Goal: Task Accomplishment & Management: Complete application form

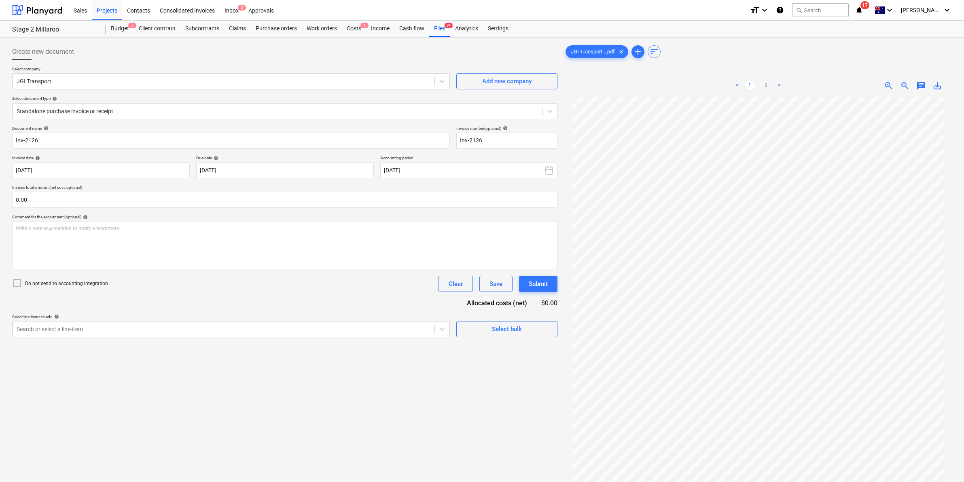
scroll to position [80, 0]
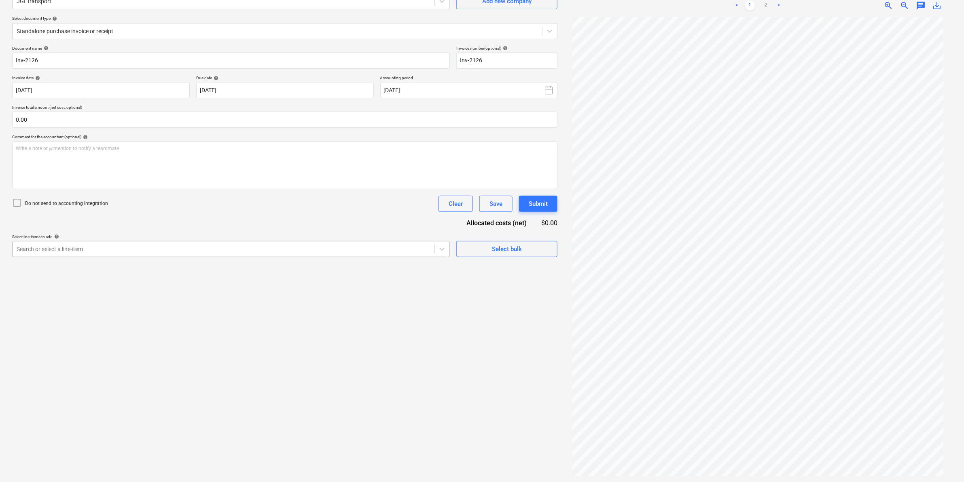
click at [193, 248] on div at bounding box center [224, 249] width 414 height 8
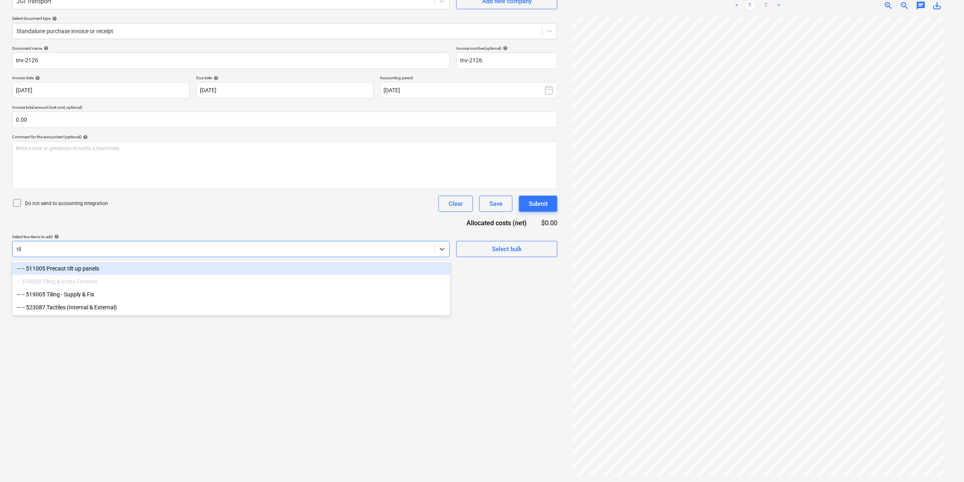
type input "til"
drag, startPoint x: 163, startPoint y: 256, endPoint x: 157, endPoint y: 217, distance: 39.2
click at [158, 216] on div "Document name help Inv-2126 Invoice number (optional) help Inv-2126 Invoice dat…" at bounding box center [284, 152] width 545 height 212
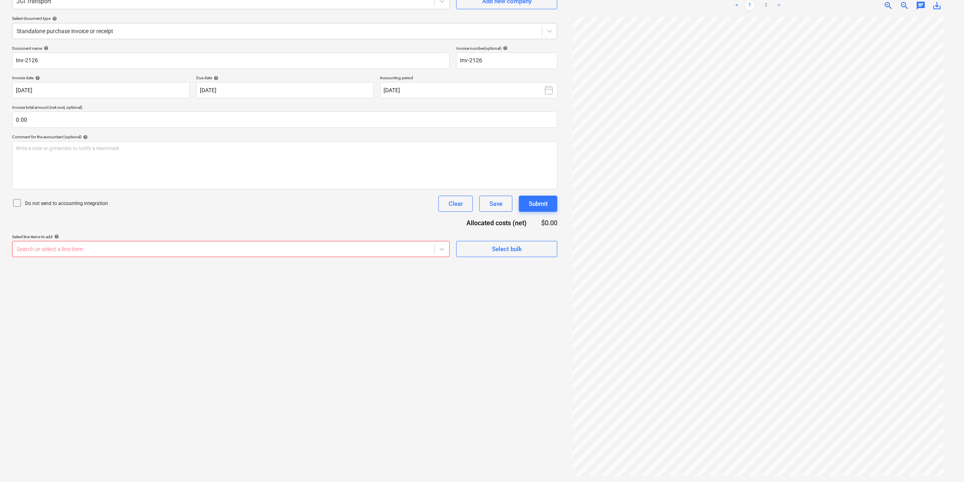
click at [123, 241] on div "Search or select a line-item" at bounding box center [231, 249] width 438 height 16
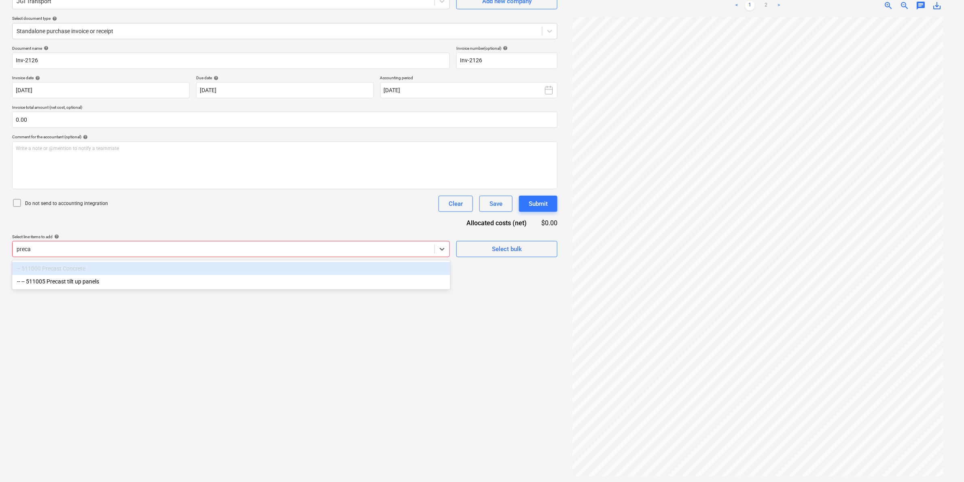
type input "precas"
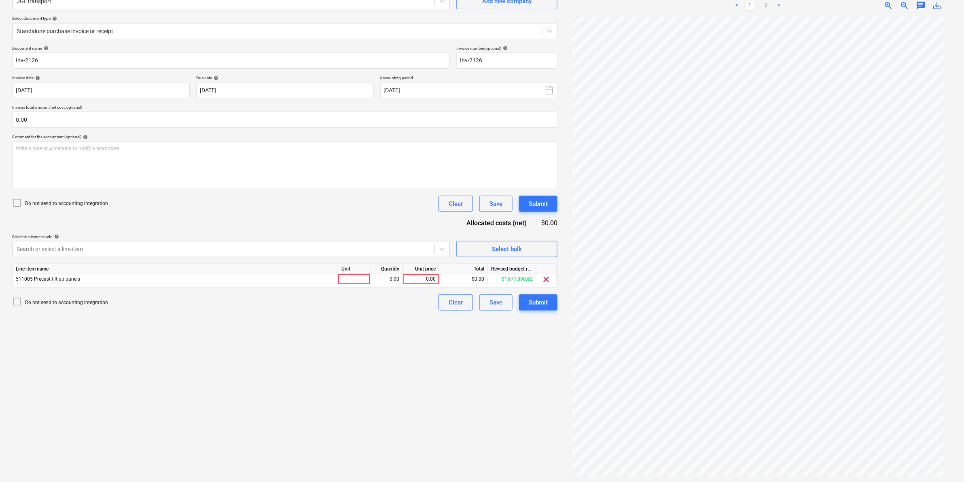
click at [249, 204] on div "Do not send to accounting integration Clear Save Submit" at bounding box center [284, 204] width 545 height 16
click at [355, 279] on div at bounding box center [354, 279] width 32 height 10
type input "item"
click at [766, 6] on link "2" at bounding box center [766, 6] width 10 height 10
click at [417, 278] on div "0.00" at bounding box center [421, 279] width 30 height 10
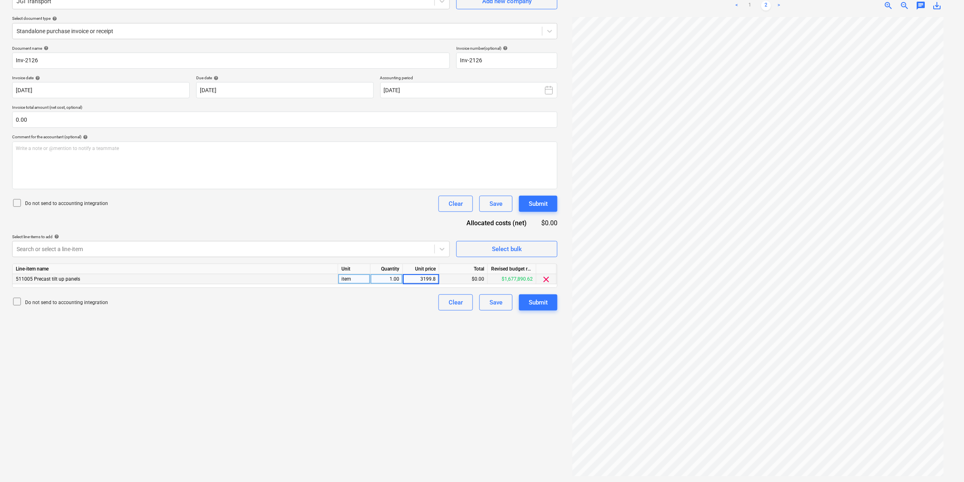
type input "3199.82"
click at [318, 308] on div "Do not send to accounting integration Clear Save Submit" at bounding box center [284, 302] width 545 height 16
click at [114, 157] on div "Write a note or @mention to notify a teammate [PERSON_NAME]" at bounding box center [284, 166] width 545 height 48
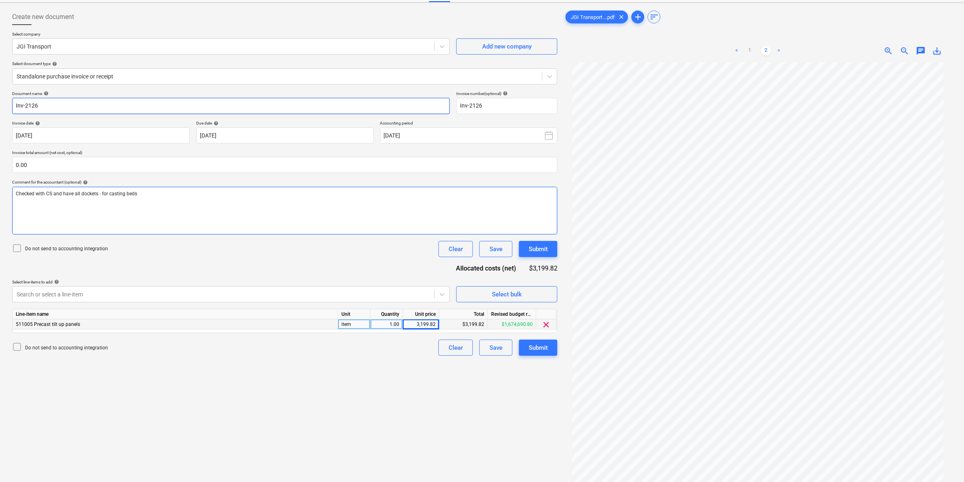
scroll to position [0, 0]
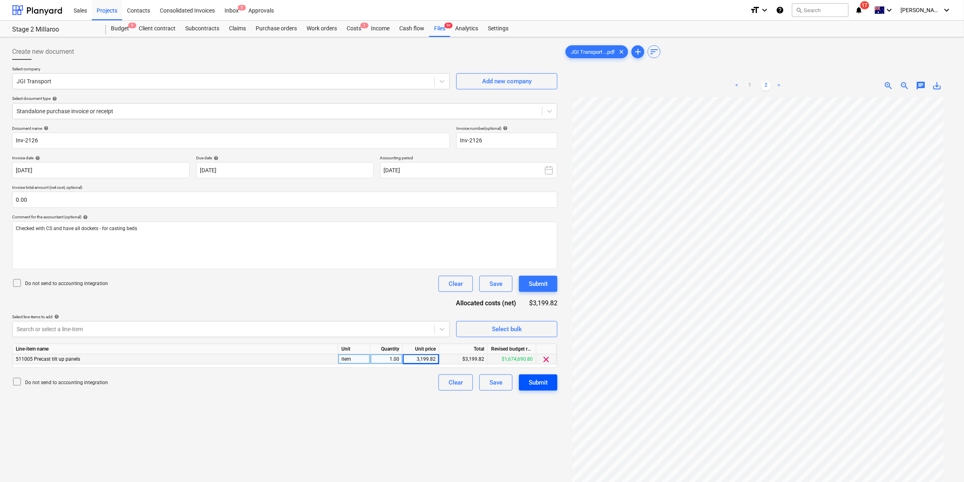
click at [535, 384] on div "Submit" at bounding box center [538, 382] width 19 height 11
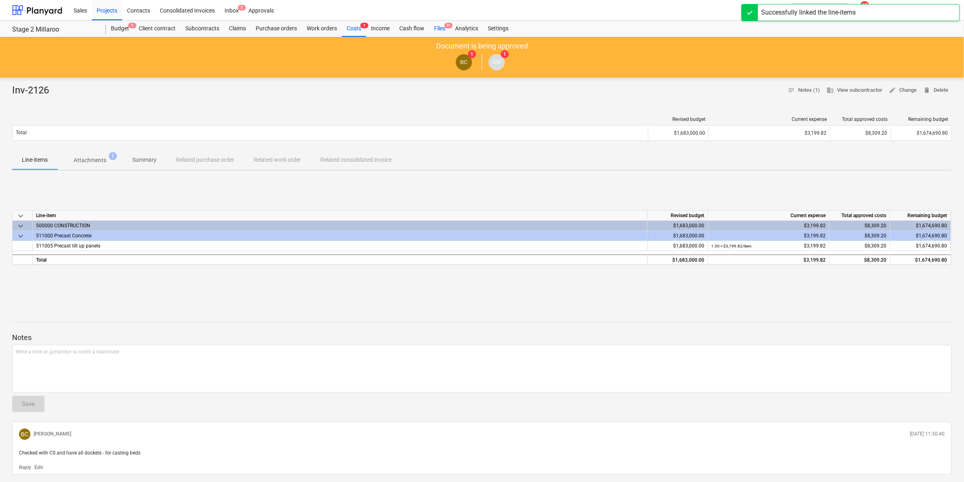
click at [439, 27] on div "Files 9+" at bounding box center [439, 29] width 21 height 16
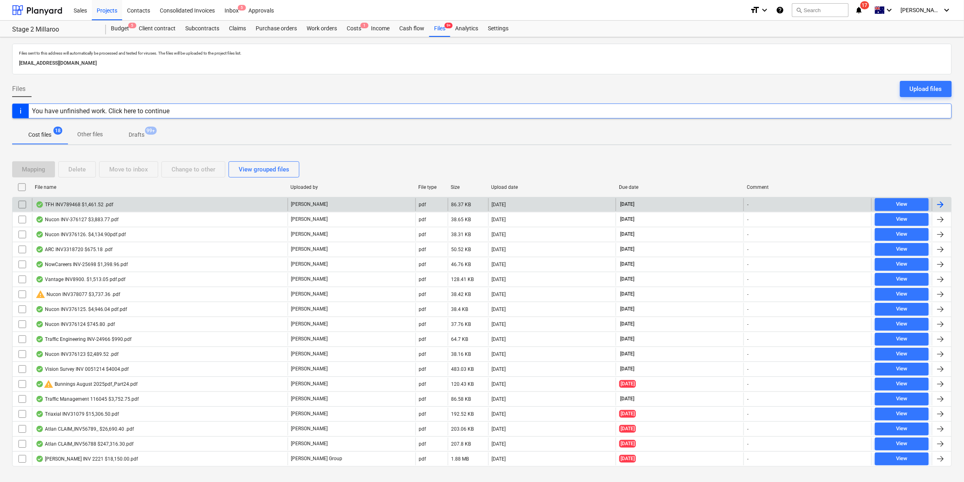
click at [144, 203] on div "TFH INV789468 $1,461.52 .pdf" at bounding box center [160, 204] width 256 height 13
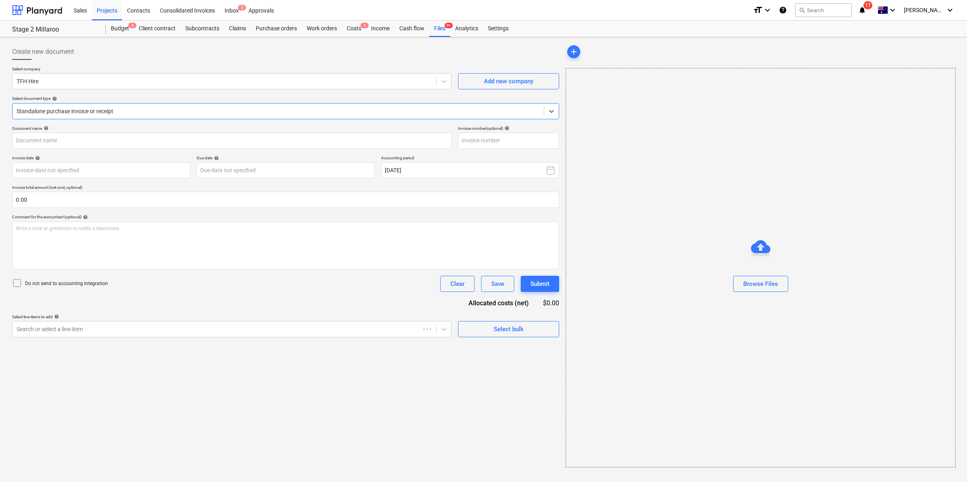
type input "789468"
type input "[DATE]"
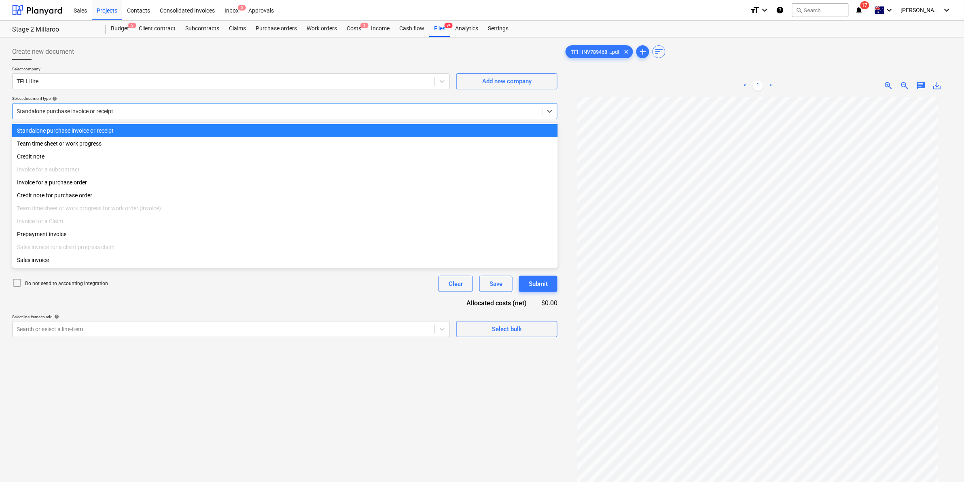
click at [313, 108] on div at bounding box center [277, 111] width 521 height 8
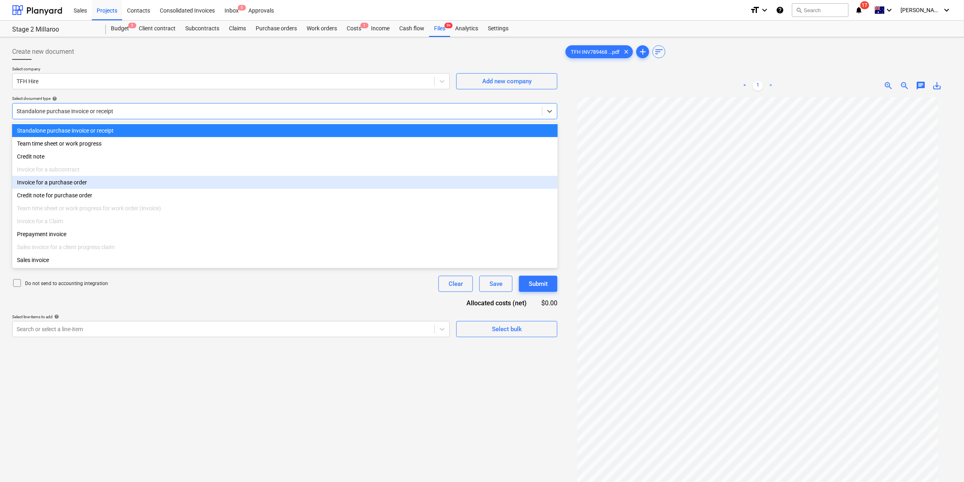
click at [95, 183] on div "Invoice for a purchase order" at bounding box center [285, 182] width 546 height 13
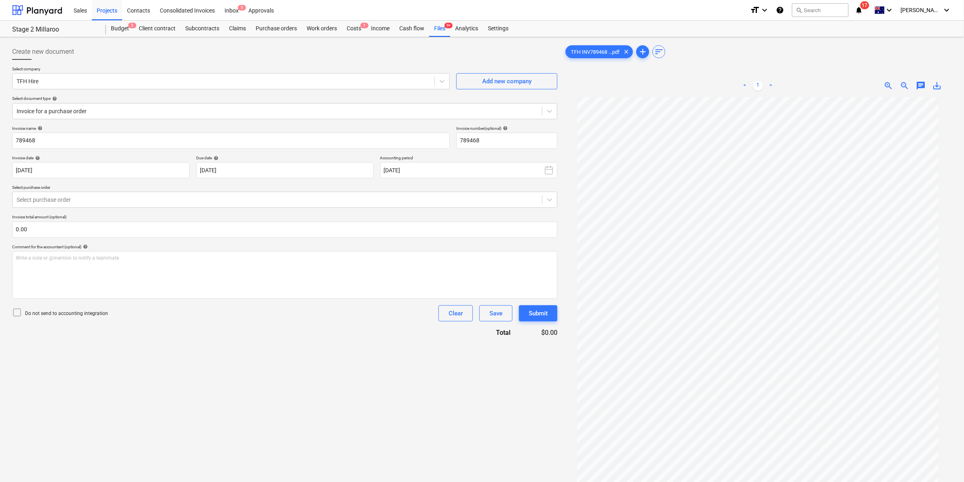
drag, startPoint x: 217, startPoint y: 213, endPoint x: 212, endPoint y: 212, distance: 4.7
click at [216, 213] on div "Invoice name help 789468 Invoice number (optional) help 789468 Invoice date hel…" at bounding box center [284, 232] width 545 height 212
click at [190, 204] on div at bounding box center [277, 200] width 521 height 8
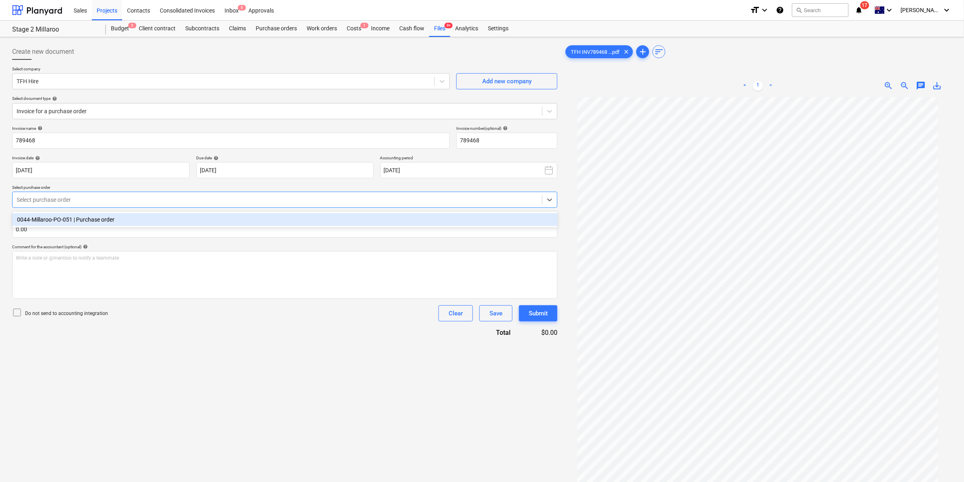
click at [85, 220] on div "0044-Millaroo-PO-051 | Purchase order" at bounding box center [285, 219] width 546 height 13
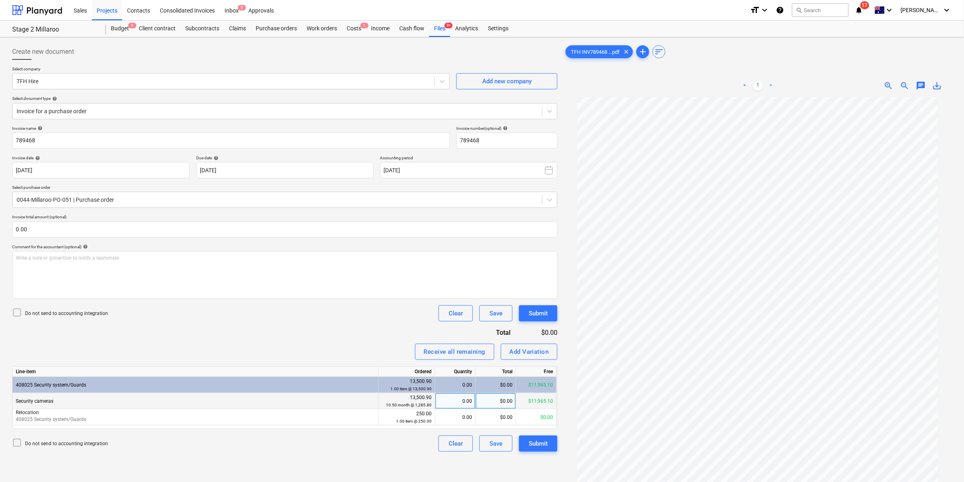
click at [489, 404] on div "$0.00" at bounding box center [496, 401] width 40 height 16
type input "1328.66"
click at [536, 442] on div "Submit" at bounding box center [538, 443] width 19 height 11
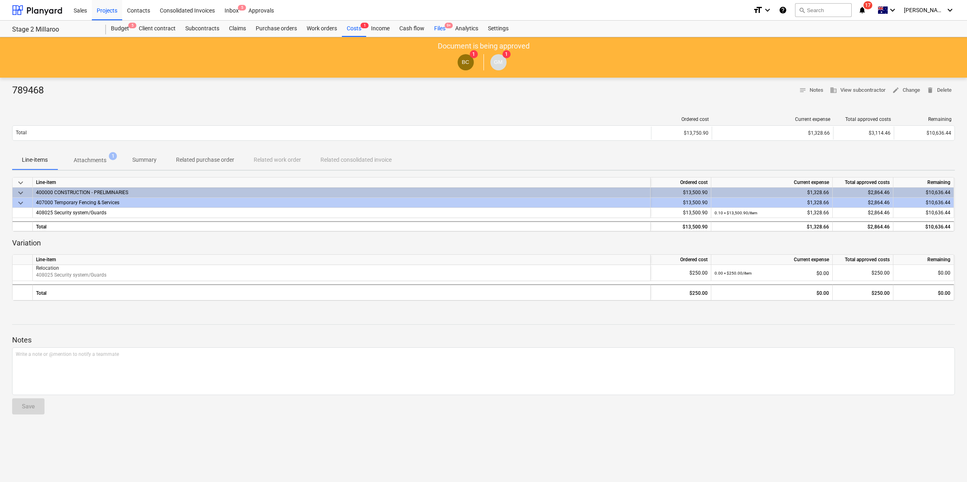
click at [434, 27] on div "Files 9+" at bounding box center [439, 29] width 21 height 16
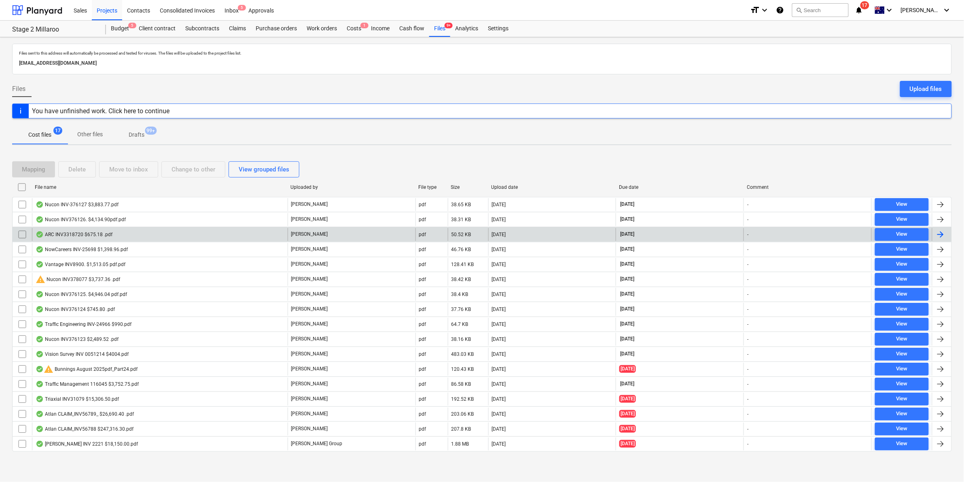
click at [118, 237] on div "ARC INV3318720 $675.18 .pdf" at bounding box center [160, 234] width 256 height 13
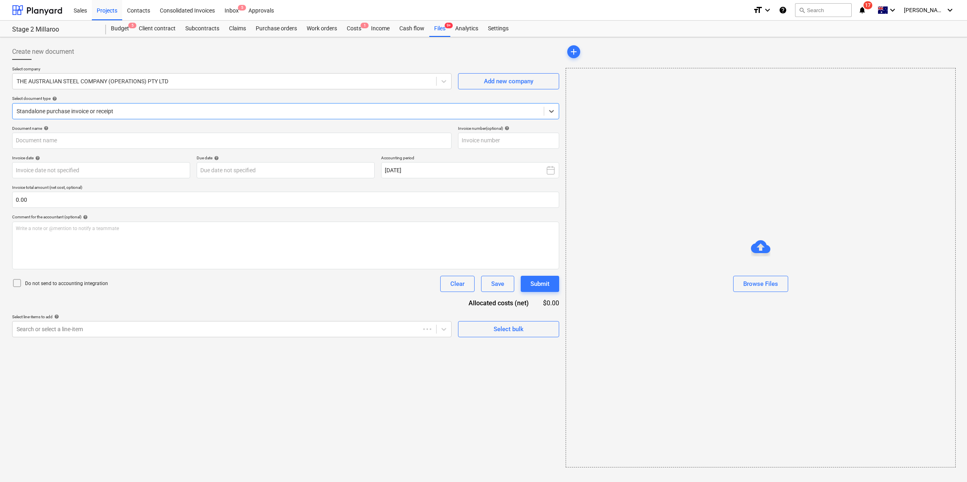
type input "3318720"
type input "[DATE]"
click at [92, 109] on div at bounding box center [277, 111] width 521 height 8
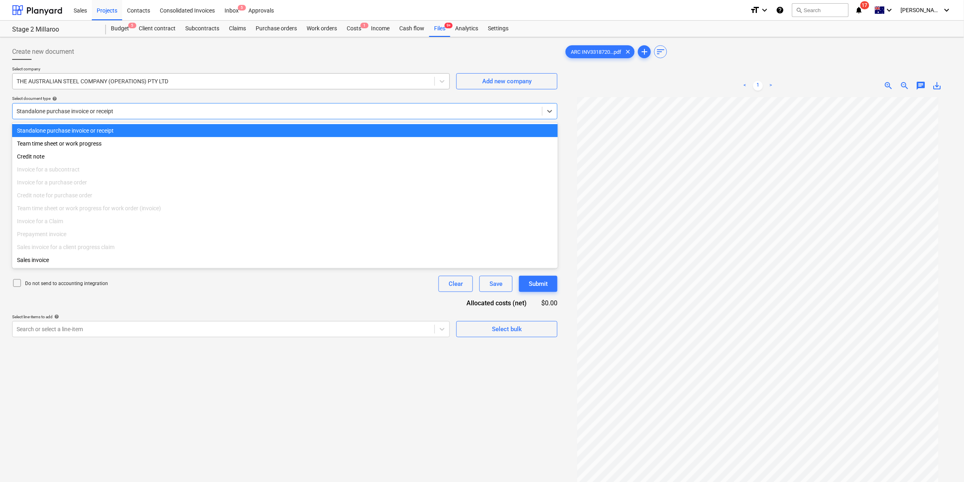
click at [114, 81] on div at bounding box center [224, 81] width 414 height 8
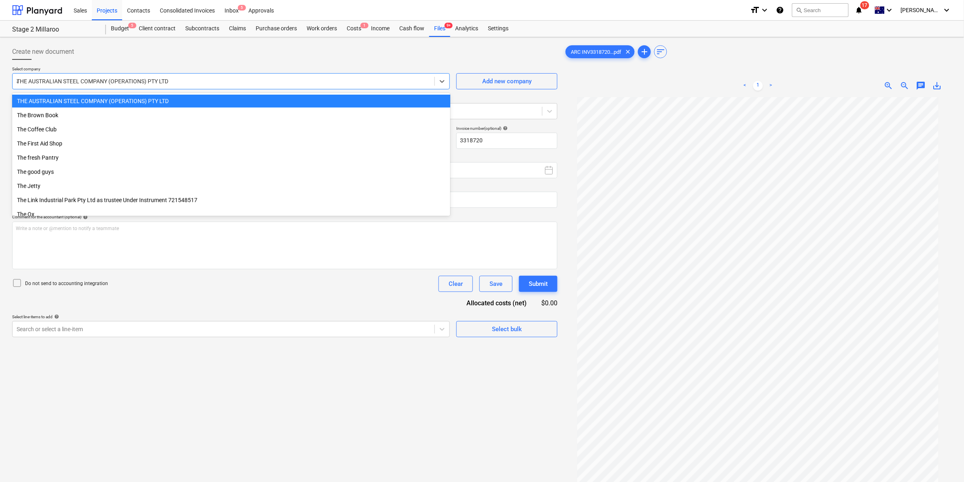
scroll to position [1761, 0]
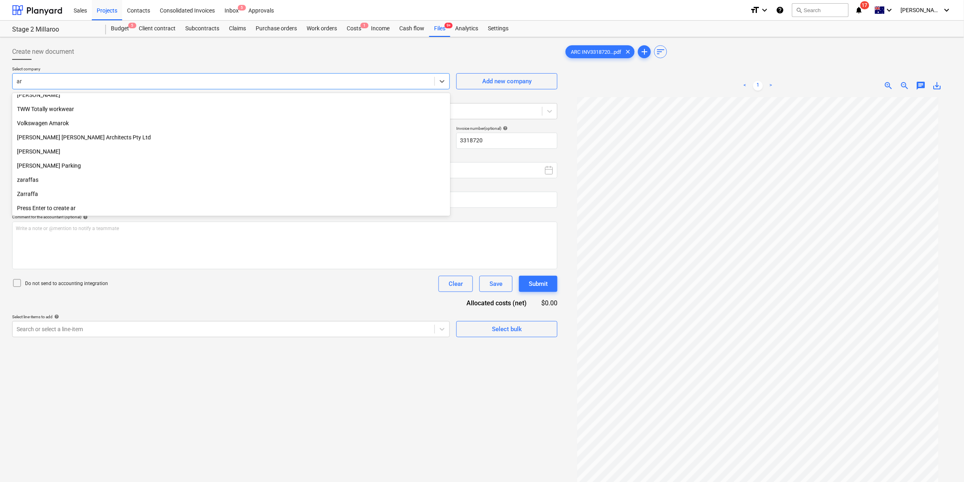
type input "arc"
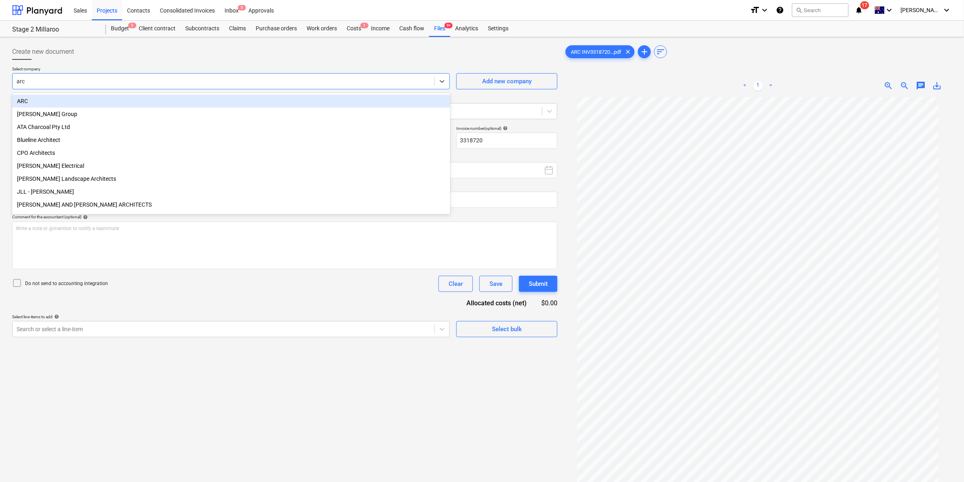
click at [95, 102] on div "ARC" at bounding box center [231, 101] width 438 height 13
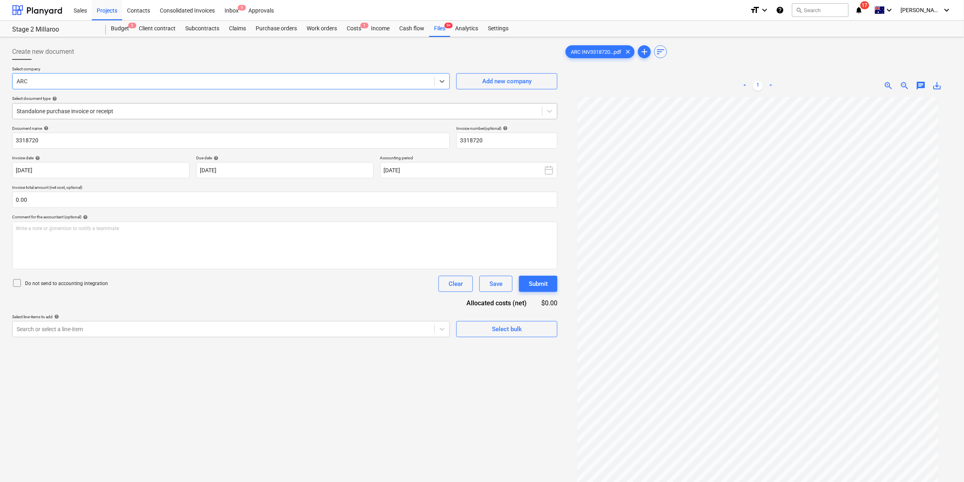
click at [102, 110] on div at bounding box center [277, 111] width 521 height 8
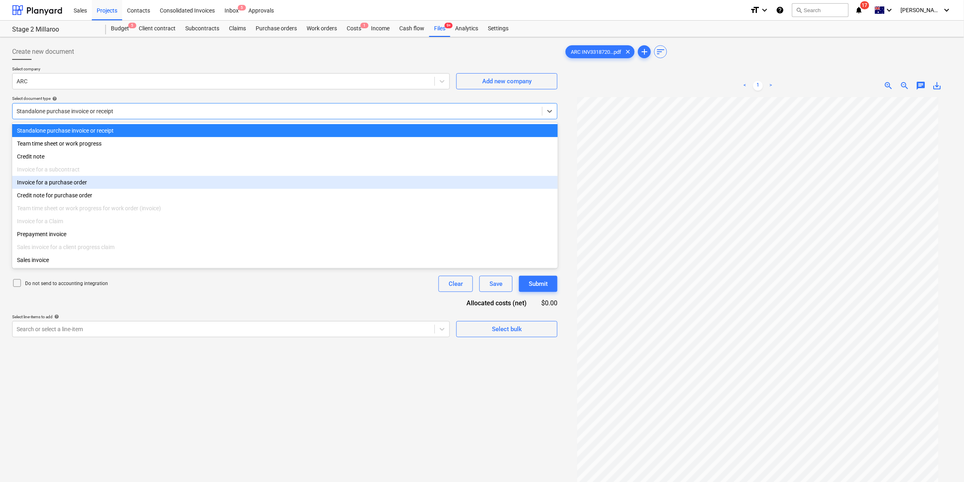
click at [76, 185] on div "Invoice for a purchase order" at bounding box center [285, 182] width 546 height 13
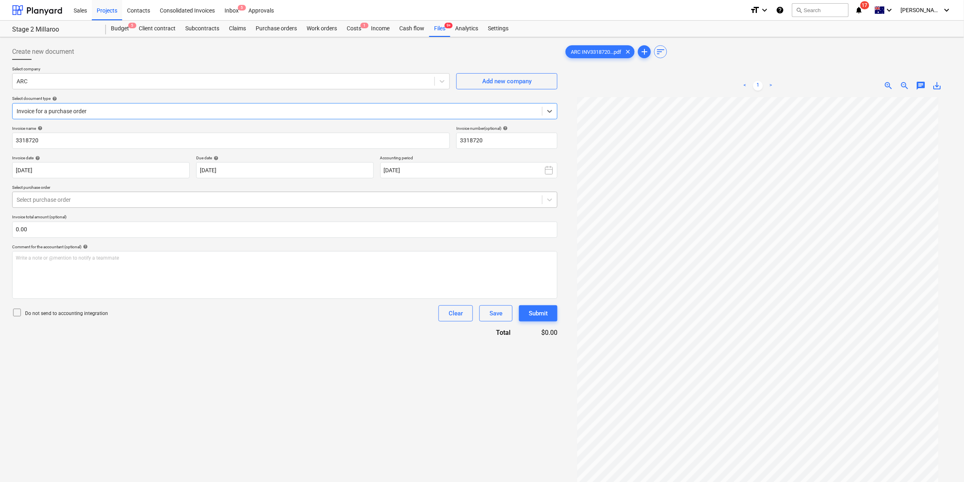
click at [94, 202] on div at bounding box center [277, 200] width 521 height 8
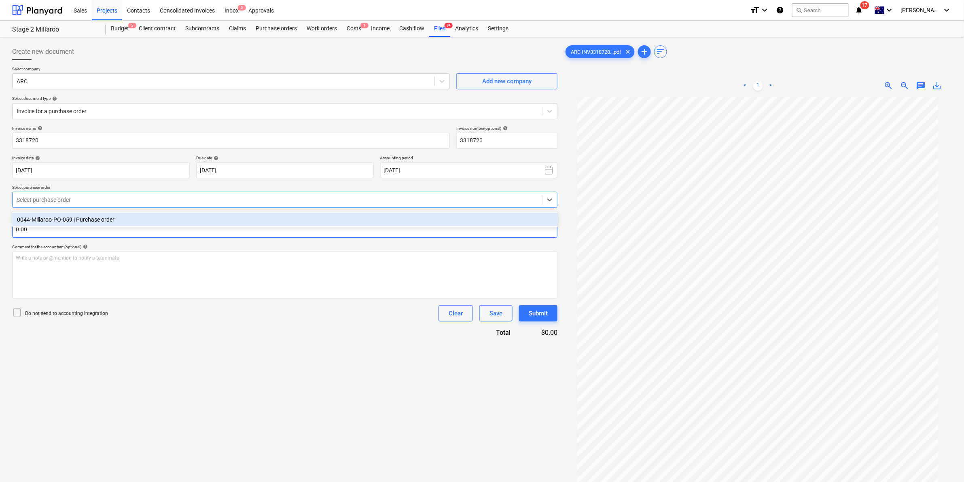
click at [70, 223] on div "0044-Millaroo-PO-059 | Purchase order" at bounding box center [285, 219] width 546 height 13
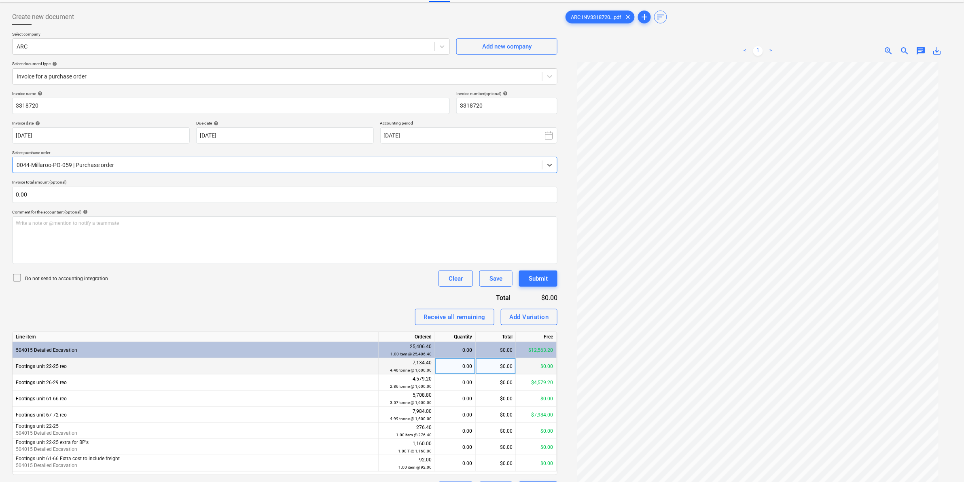
scroll to position [81, 0]
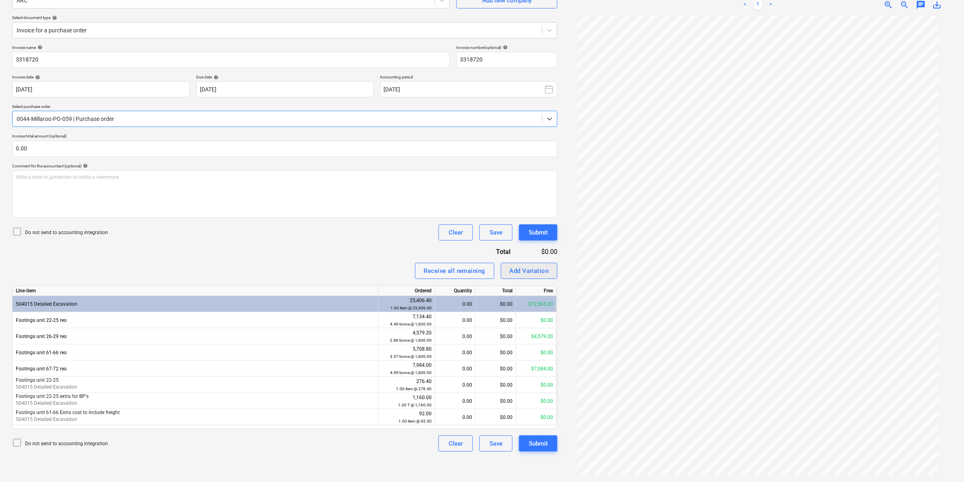
click at [512, 267] on div "Add Variation" at bounding box center [529, 271] width 39 height 11
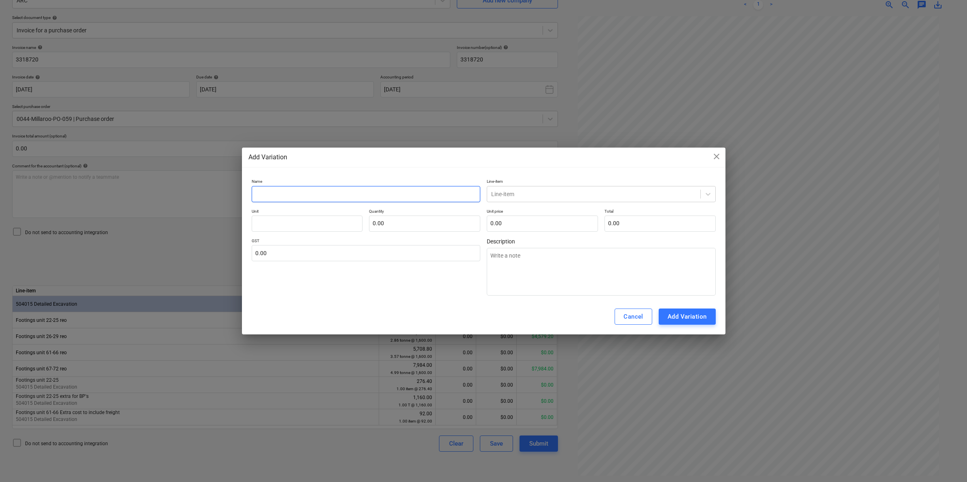
click at [396, 186] on input "text" at bounding box center [366, 194] width 229 height 16
type input "F"
type textarea "x"
type input "Fo"
type textarea "x"
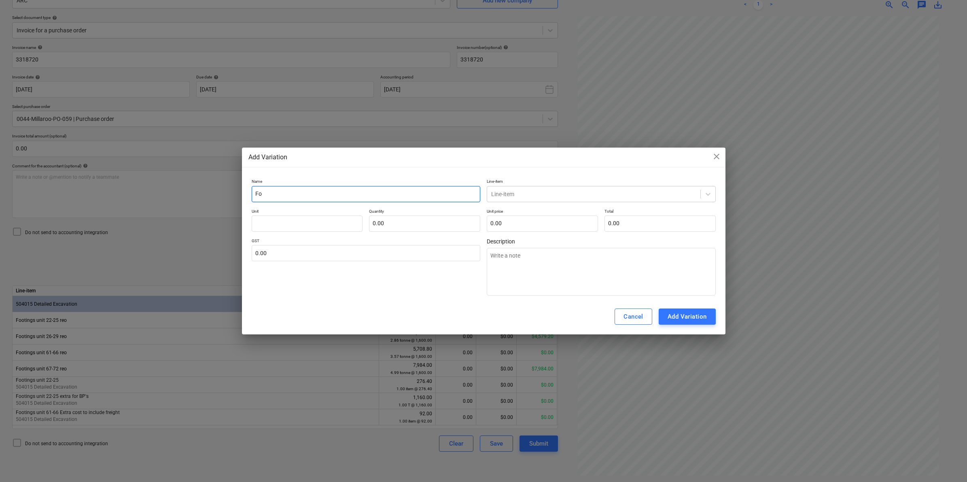
type input "Foo"
type textarea "x"
type input "Foot"
type textarea "x"
type input "Footi"
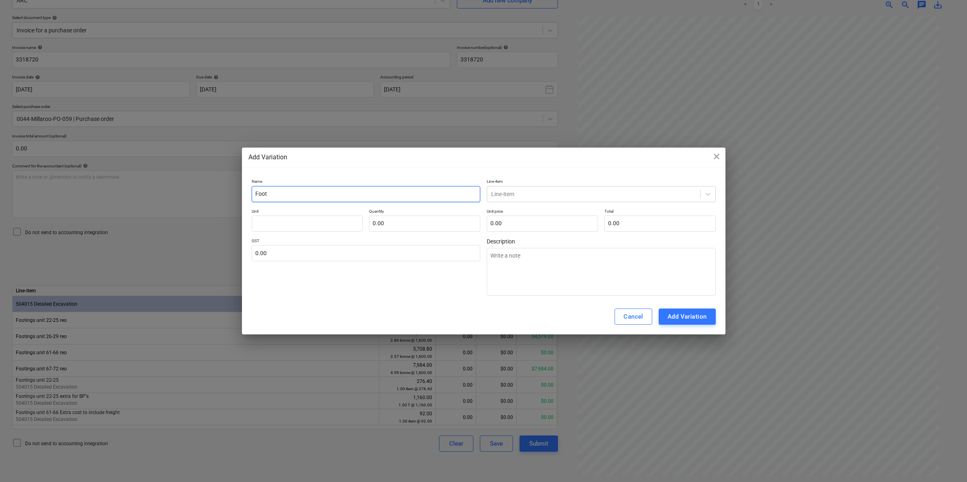
type textarea "x"
type input "Footin"
type textarea "x"
type input "Footing"
type textarea "x"
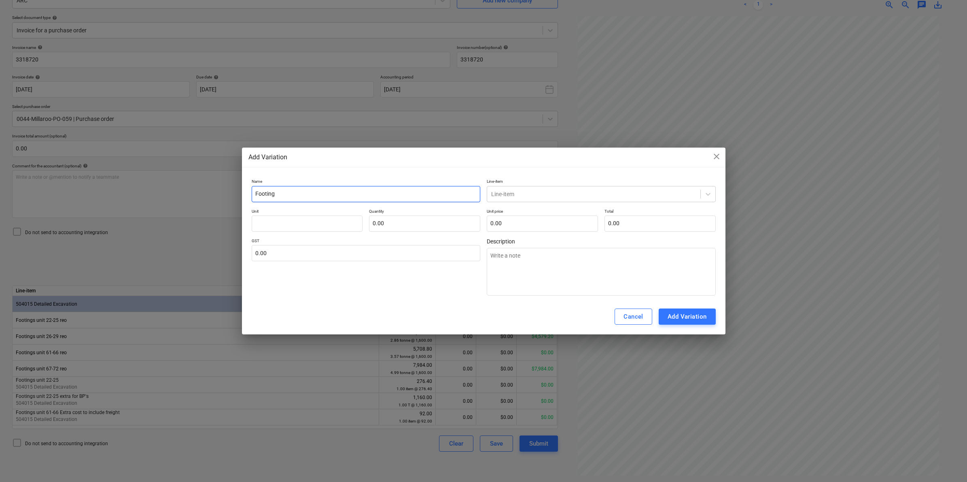
type input "Footings"
type textarea "x"
type input "Footings"
type textarea "x"
type input "Footings u"
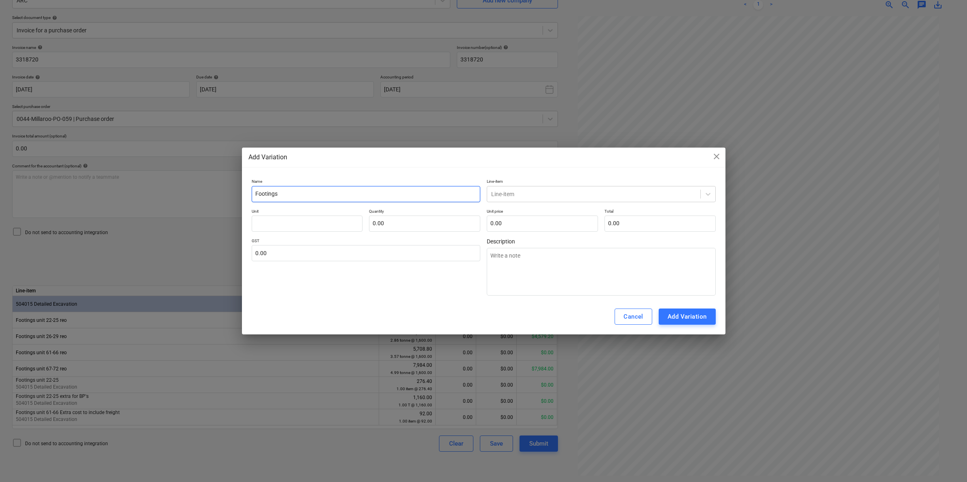
type textarea "x"
type input "Footings un"
type textarea "x"
type input "Footings uni"
type textarea "x"
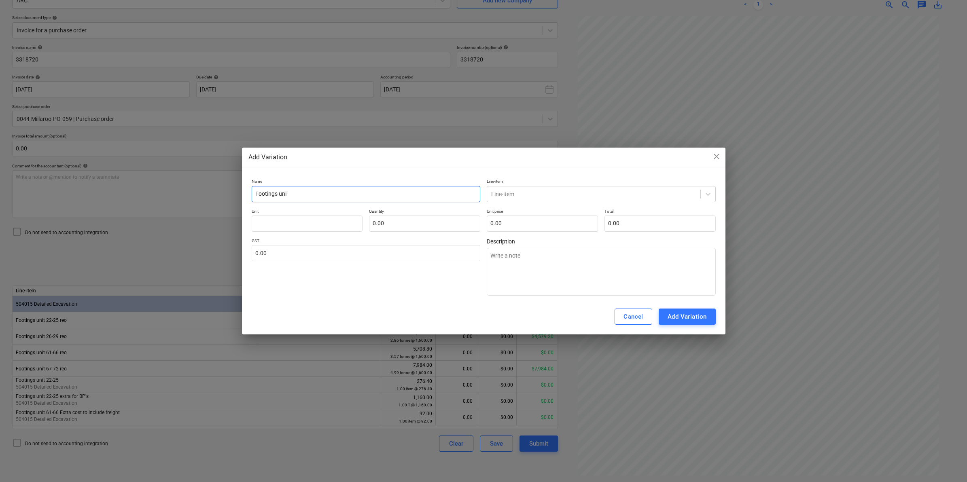
type input "Footings unit"
type textarea "x"
type input "Footings unit"
type textarea "x"
type input "Footings unit 2"
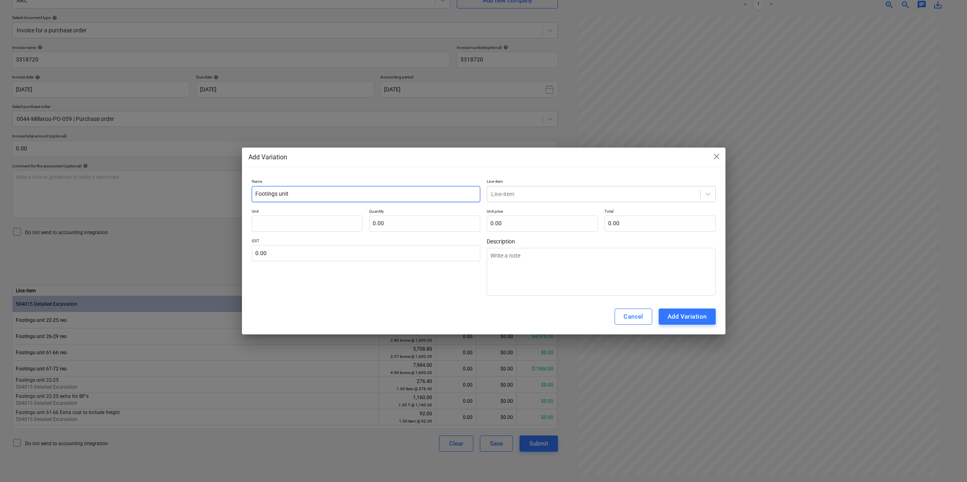
type textarea "x"
type input "Footings unit 22"
type textarea "x"
type input "Footings unit 22-"
type textarea "x"
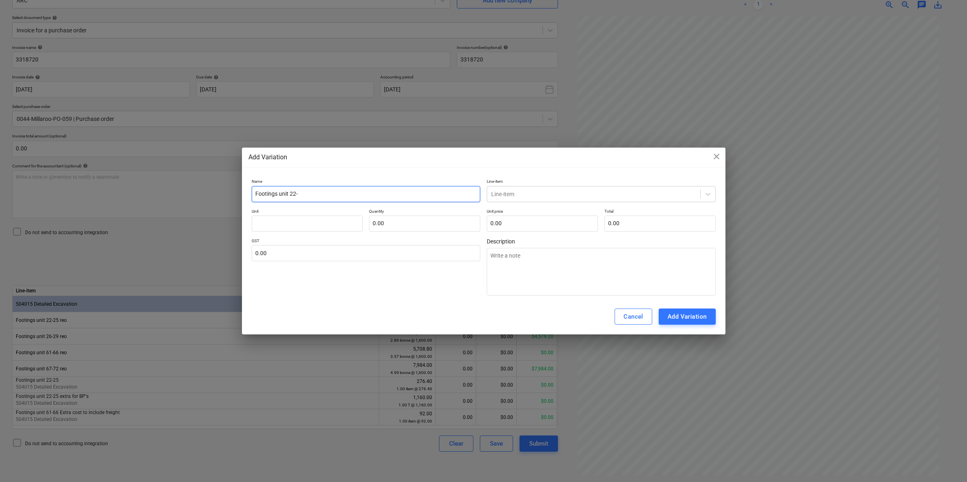
type input "Footings unit 22-2"
type textarea "x"
type input "Footings unit 22-25"
type textarea "x"
type input "Footings unit 22-25"
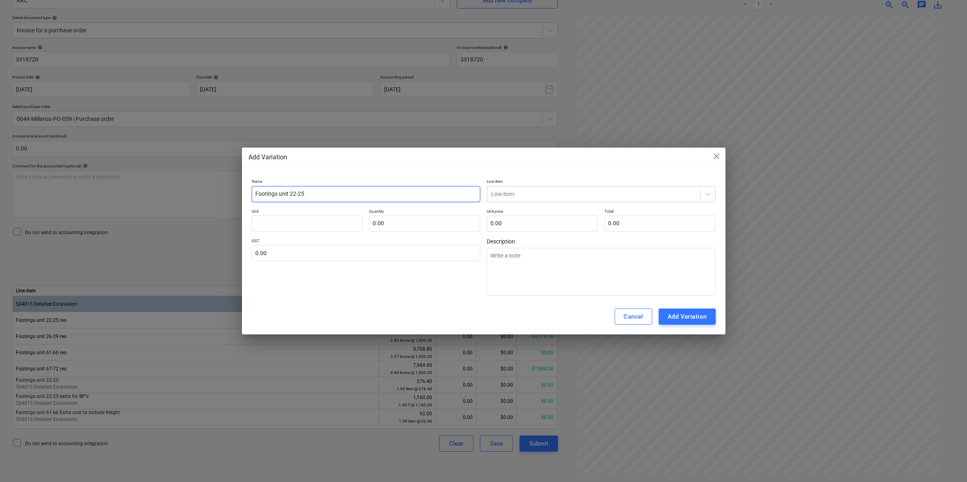
type textarea "x"
type input "Footings unit 22-25 S"
type textarea "x"
type input "Footings unit 22-25 SF"
type textarea "x"
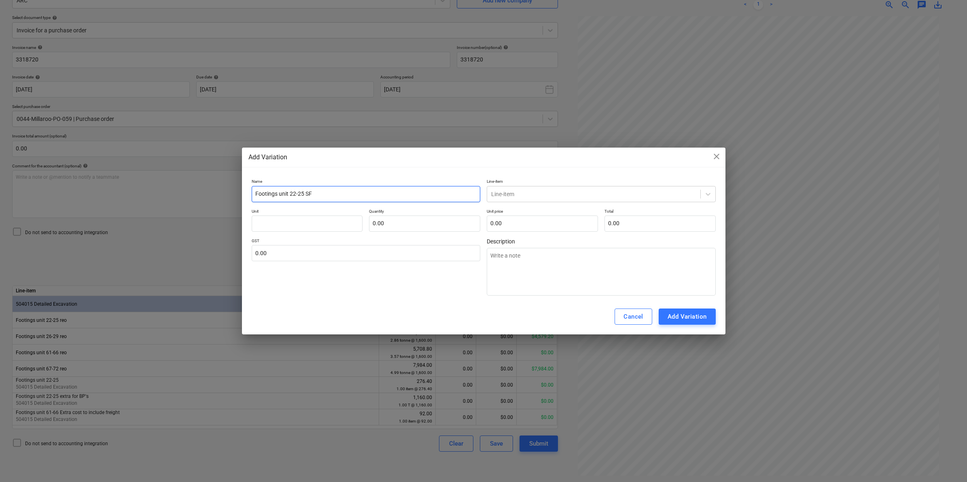
type input "Footings unit 22-25 SF"
type textarea "x"
type input "Footings unit 22-25 SF b"
type textarea "x"
type input "Footings unit 22-25 SF ba"
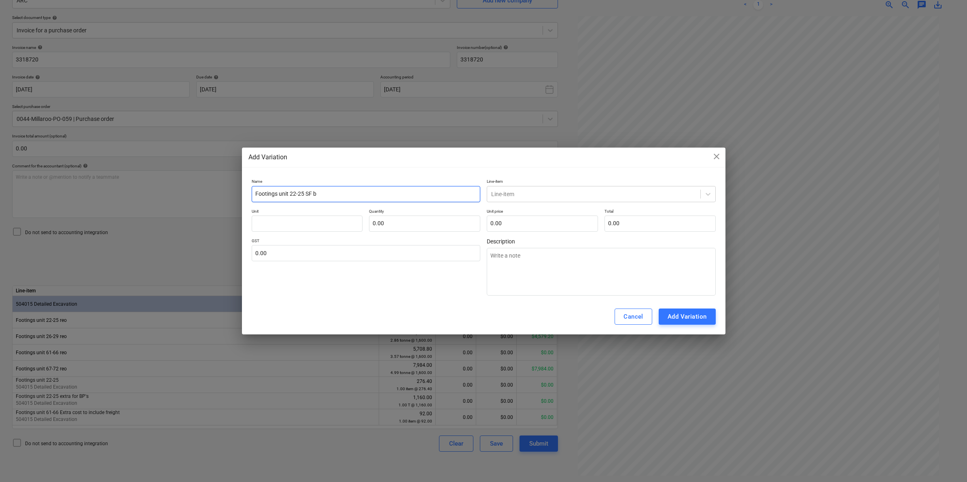
type textarea "x"
type input "Footings unit 22-25 SF bac"
type textarea "x"
type input "Footings unit 22-25 SF back"
type textarea "x"
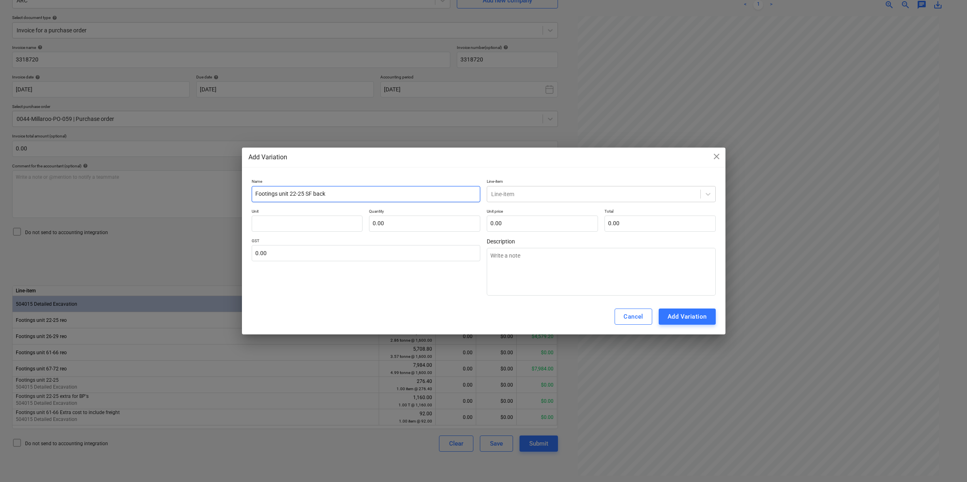
type input "Footings unit 22-25 SF back"
type textarea "x"
type input "Footings unit 22-25 SF back o"
type textarea "x"
type input "Footings unit 22-25 SF back of"
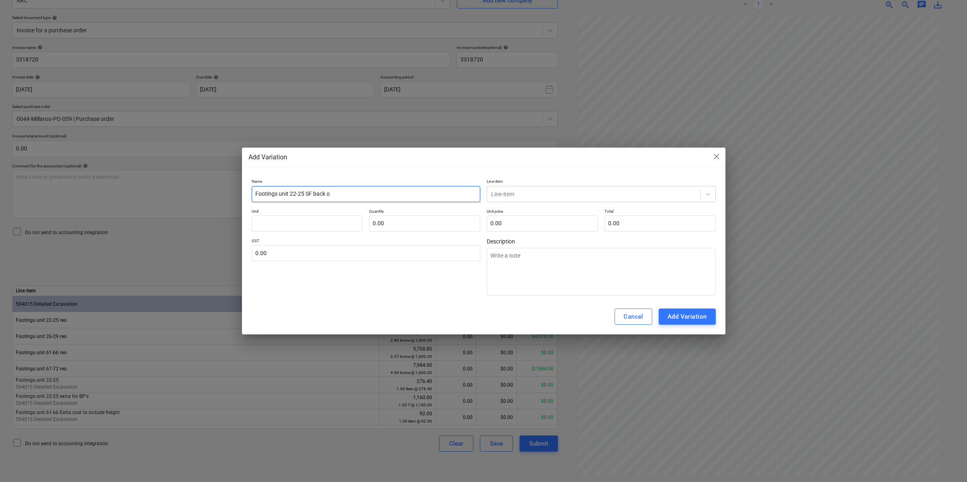
type textarea "x"
type input "Footings unit 22-25 SF back of"
type textarea "x"
type input "Footings unit 22-25 SF back of 2"
type textarea "x"
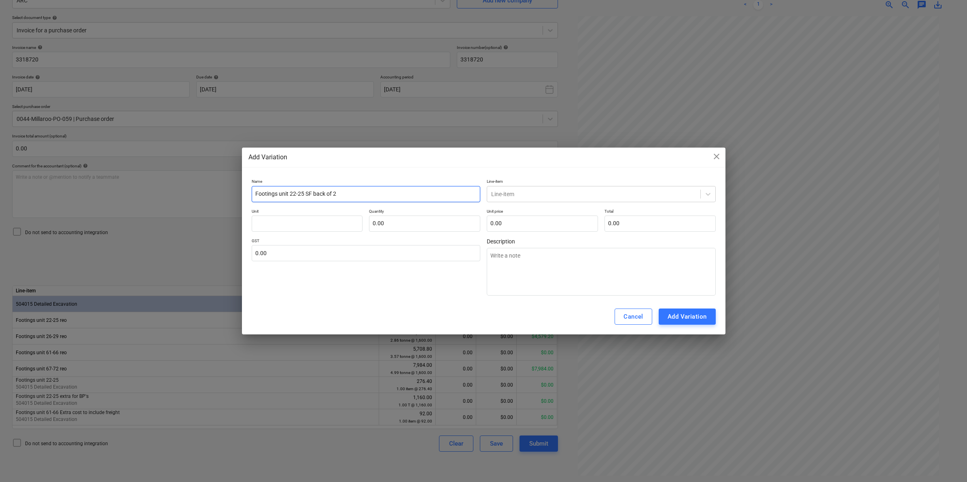
type input "Footings unit 22-25 SF back of 22"
type textarea "x"
type input "Footings unit 22-25 SF back of 22-"
type textarea "x"
type input "Footings unit 22-25 SF back of 22-2"
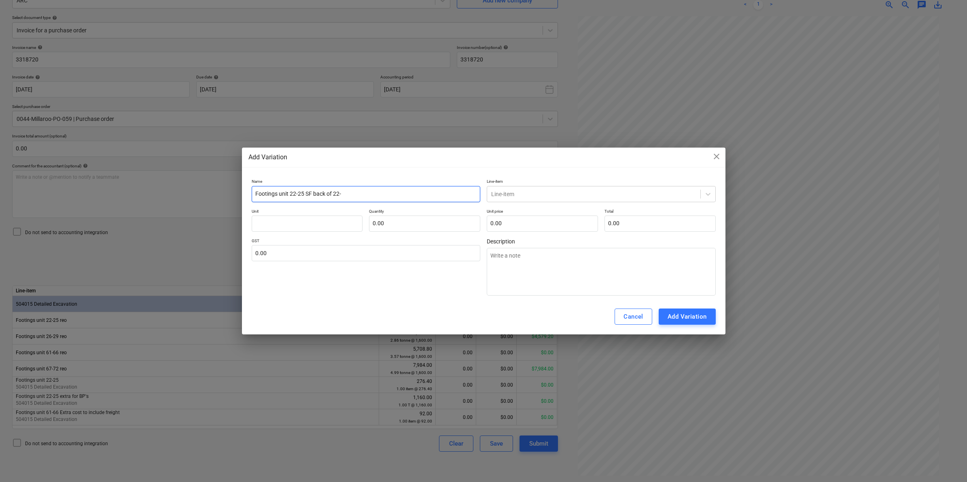
type textarea "x"
type input "Footings unit 22-25 SF back of 22-23"
type textarea "x"
type input "Footings unit 22-25 SF back of 22-23"
click at [510, 193] on div at bounding box center [593, 194] width 205 height 8
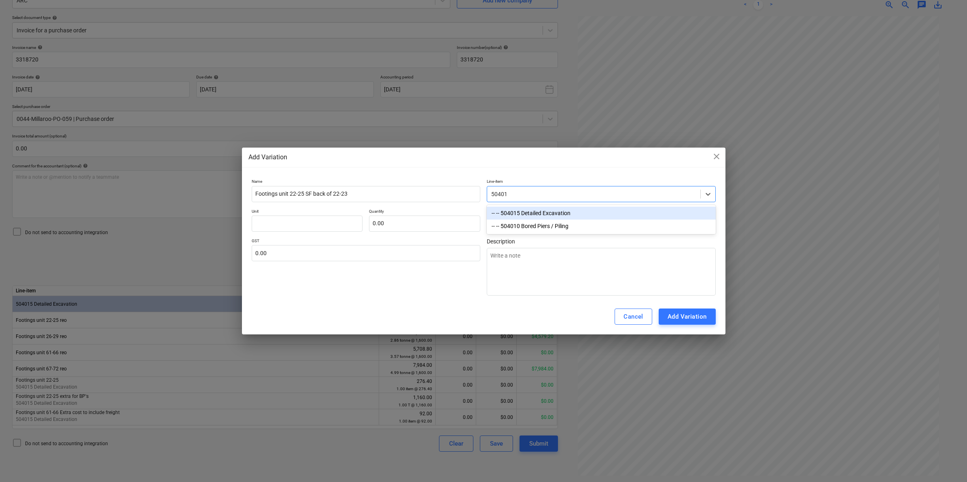
type input "504015"
click at [512, 210] on div "-- -- 504015 Detailed Excavation" at bounding box center [601, 213] width 229 height 13
type textarea "x"
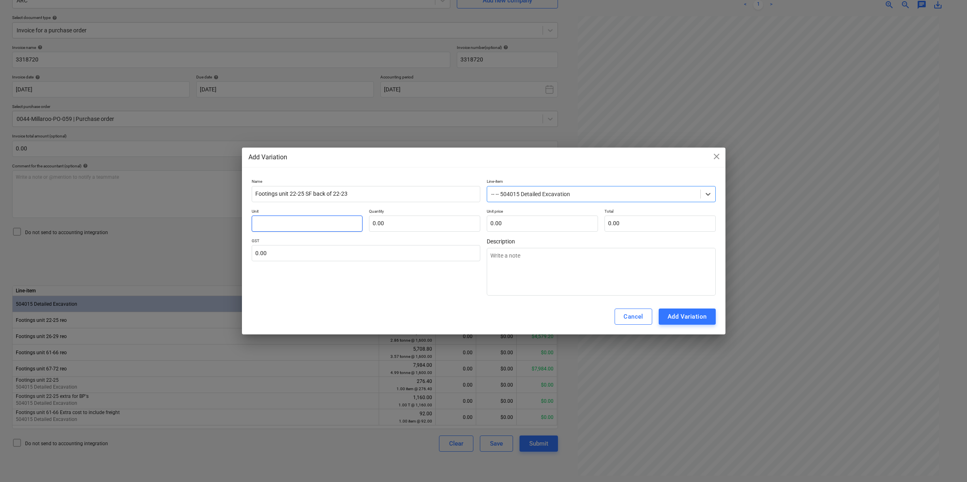
click at [292, 220] on input "text" at bounding box center [307, 224] width 111 height 16
type input "i"
type textarea "x"
type input "it"
type textarea "x"
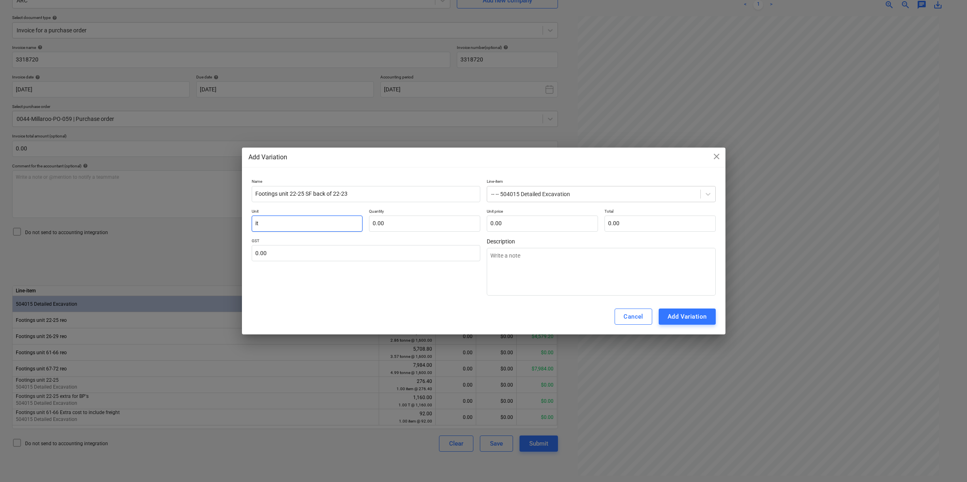
type input "ite"
type textarea "x"
type input "item"
type textarea "x"
type input "item"
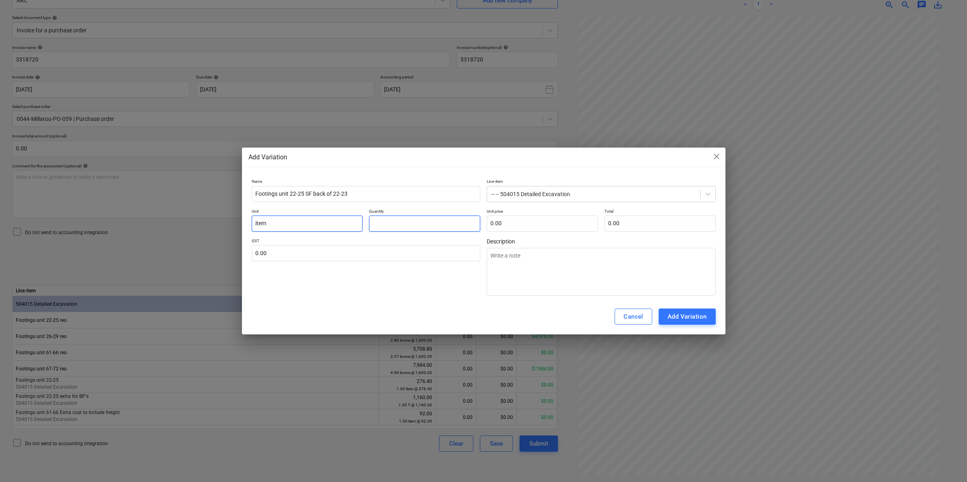
type input "1"
type textarea "x"
type input "1.00"
type input "61"
type textarea "x"
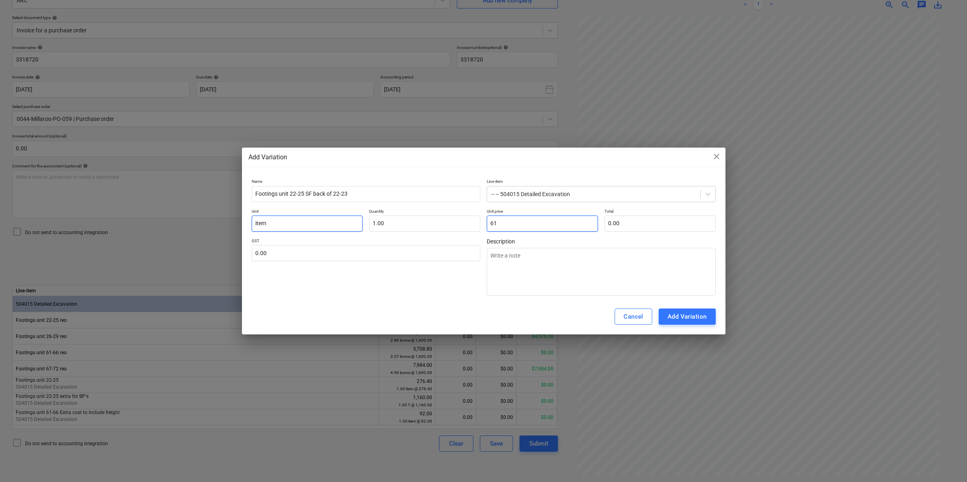
type input "61.00"
type input "613"
type textarea "x"
type input "613.00"
type input "613."
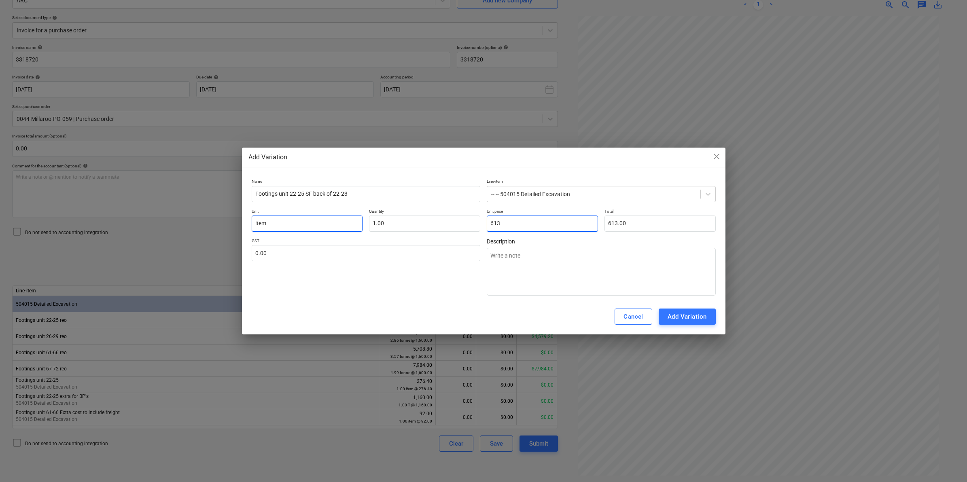
type textarea "x"
type input "613.8"
type textarea "x"
type input "613.80"
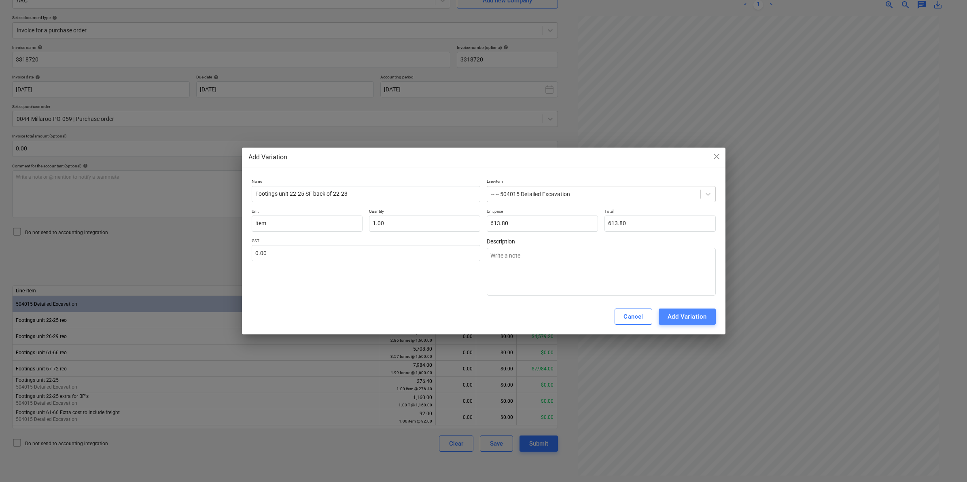
click at [683, 316] on div "Add Variation" at bounding box center [686, 316] width 39 height 11
type textarea "x"
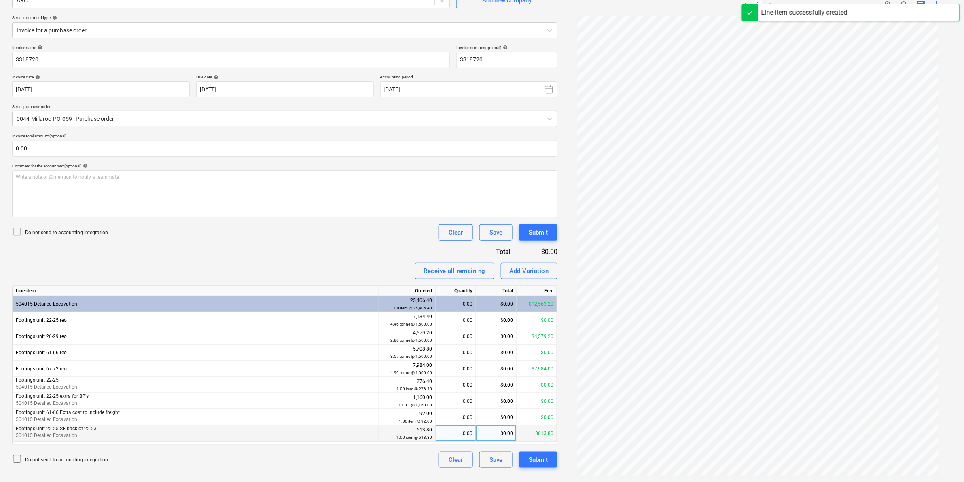
click at [465, 439] on div "0.00" at bounding box center [456, 434] width 34 height 16
type input "1"
click at [321, 235] on div "Do not send to accounting integration Clear Save Submit" at bounding box center [284, 232] width 545 height 16
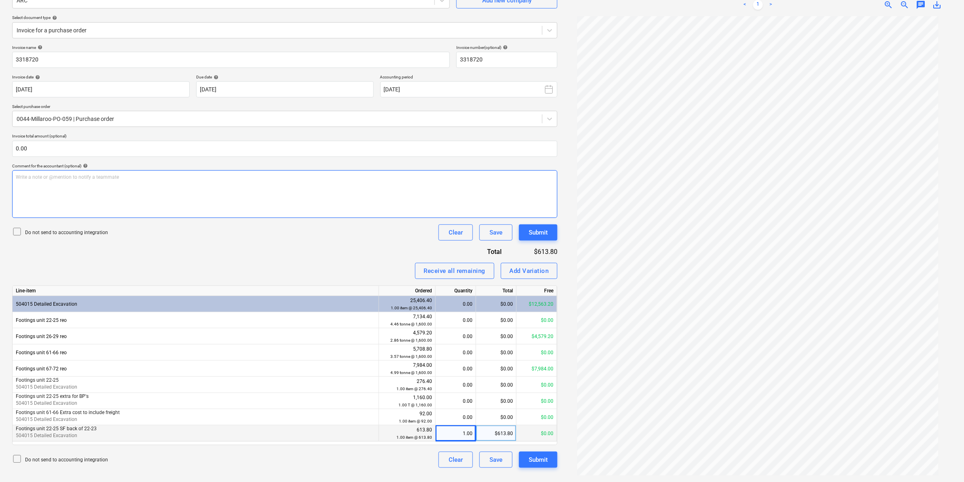
click at [351, 213] on div "Write a note or @mention to notify a teammate [PERSON_NAME]" at bounding box center [284, 194] width 545 height 48
click at [543, 459] on div "Submit" at bounding box center [538, 460] width 19 height 11
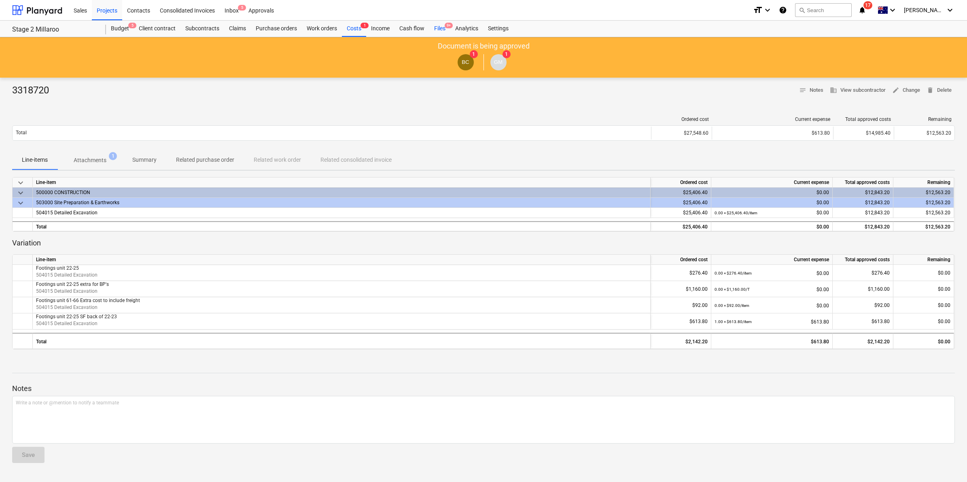
click at [438, 27] on div "Files 9+" at bounding box center [439, 29] width 21 height 16
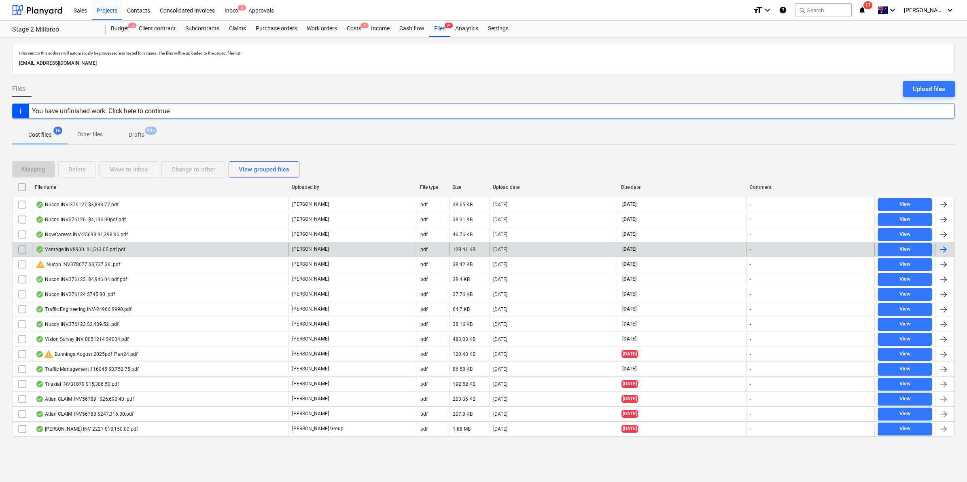
click at [57, 247] on div "Vantage INV8900. $1,513.05 pdf.pdf" at bounding box center [81, 249] width 90 height 6
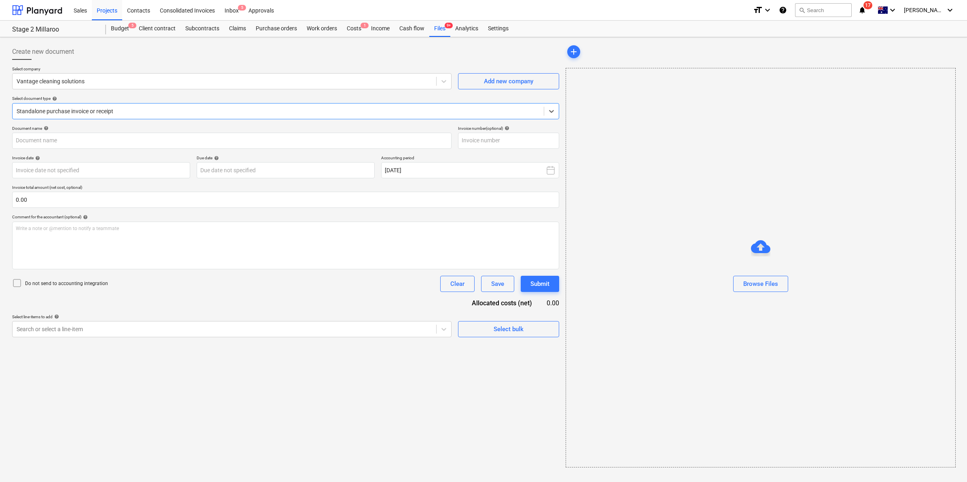
type input "8900"
type input "[DATE]"
click at [443, 27] on div "Files 9+" at bounding box center [439, 29] width 21 height 16
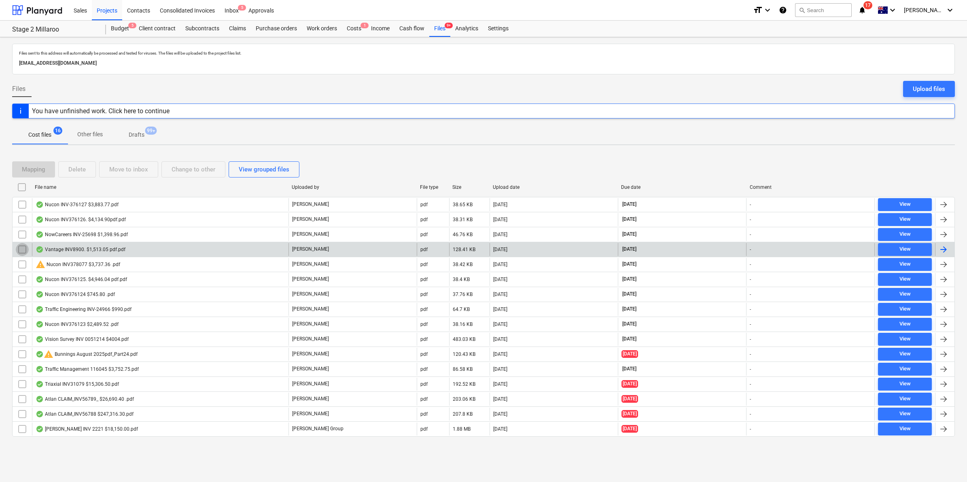
click at [21, 248] on input "checkbox" at bounding box center [22, 249] width 13 height 13
click at [138, 170] on div "Move to inbox" at bounding box center [128, 169] width 39 height 11
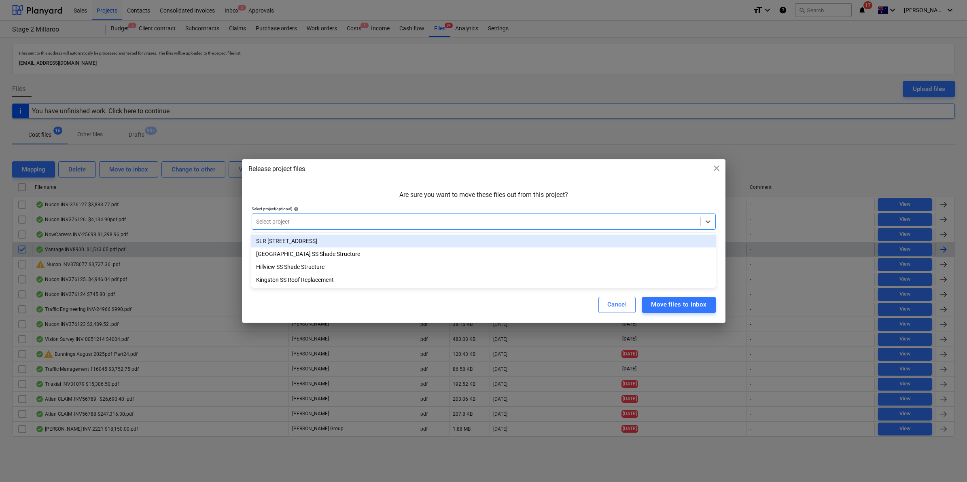
click at [298, 219] on div at bounding box center [476, 222] width 440 height 8
click at [296, 241] on div "SLR [STREET_ADDRESS]" at bounding box center [483, 241] width 464 height 13
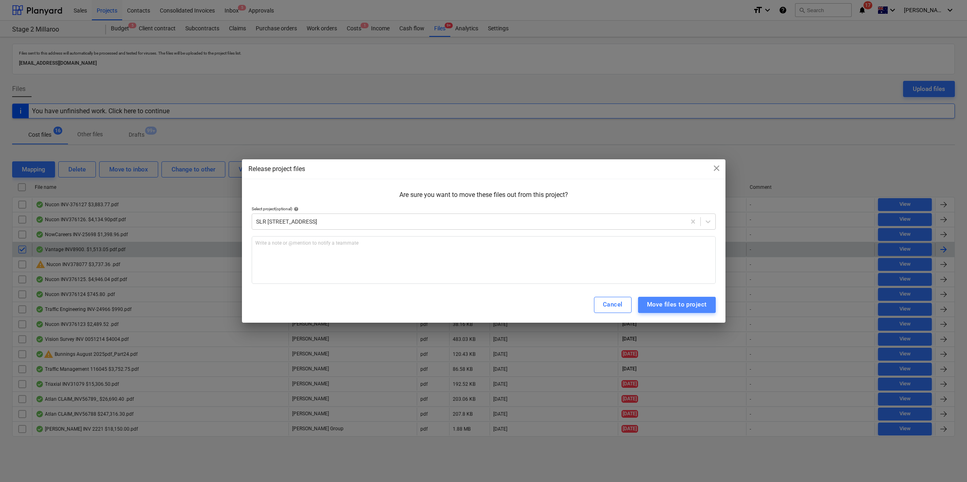
click at [676, 306] on div "Move files to project" at bounding box center [677, 304] width 60 height 11
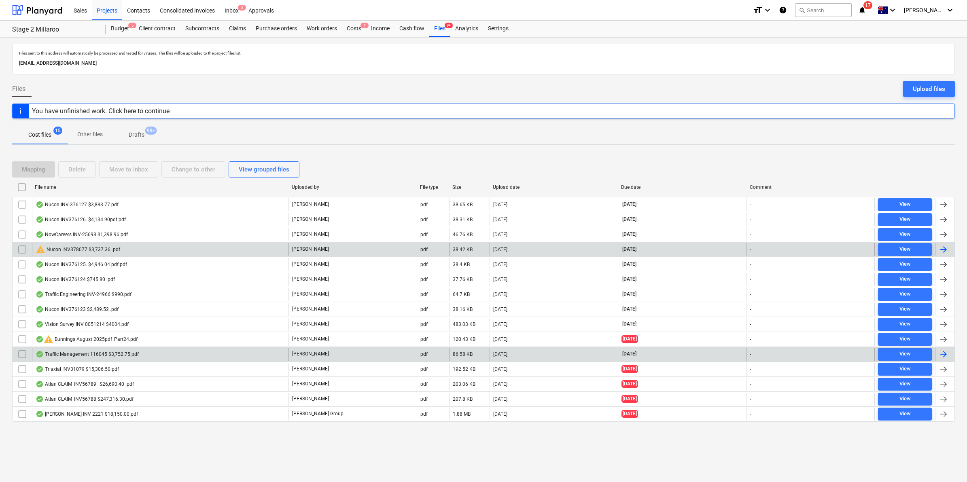
click at [82, 359] on div "Traffic Management 116045 $3,752.75.pdf" at bounding box center [160, 354] width 256 height 13
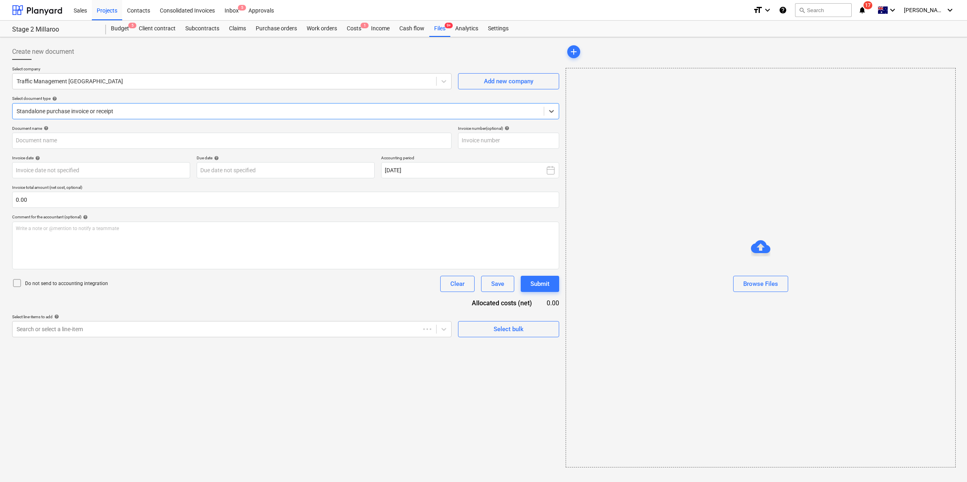
type input "116045"
type input "[DATE]"
click at [441, 28] on div "Files 9+" at bounding box center [439, 29] width 21 height 16
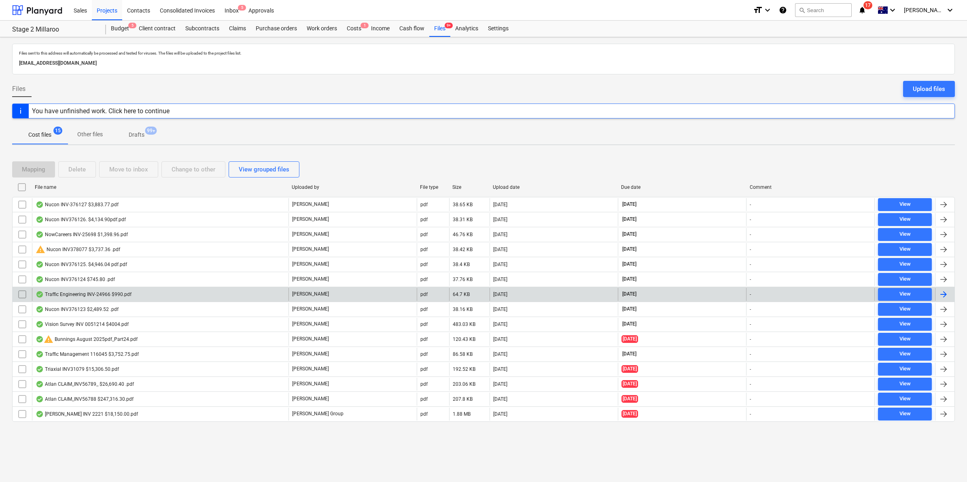
click at [110, 298] on div "Traffic Engineering INV-24966 $990.pdf" at bounding box center [84, 294] width 96 height 6
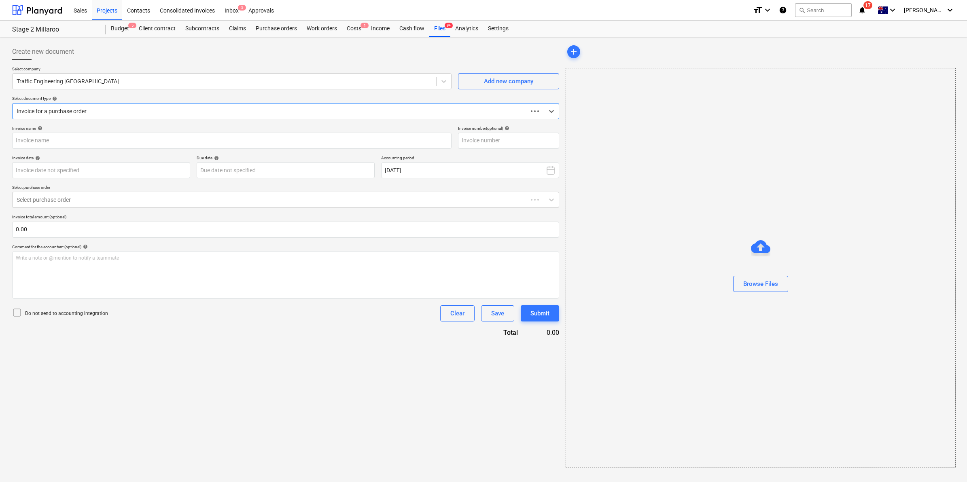
type input "INV-24966"
type input "[DATE]"
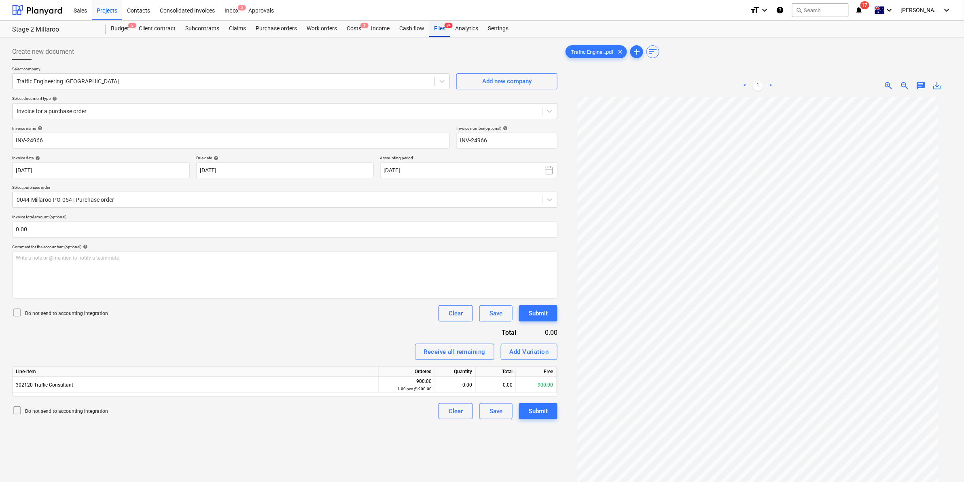
click at [435, 23] on div "Files 9+" at bounding box center [439, 29] width 21 height 16
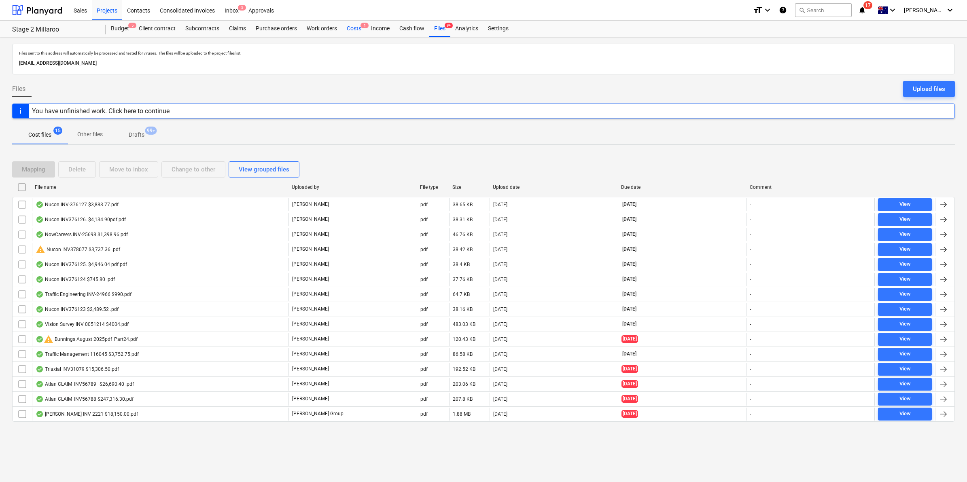
click at [361, 30] on div "Costs 1" at bounding box center [354, 29] width 24 height 16
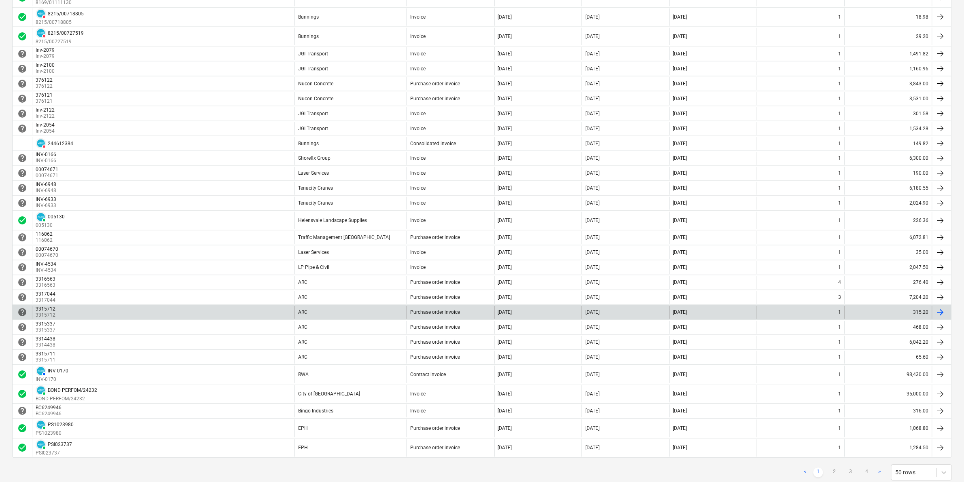
scroll to position [518, 0]
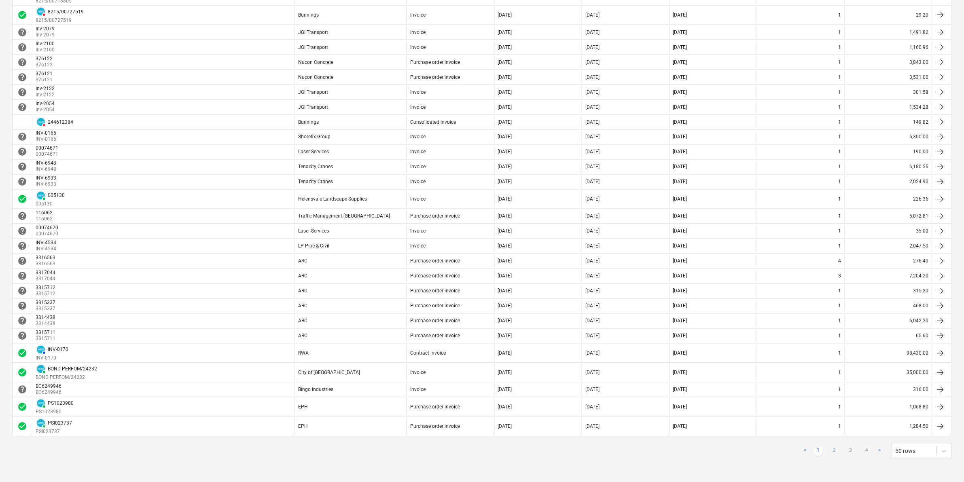
click at [838, 452] on link "2" at bounding box center [835, 452] width 10 height 10
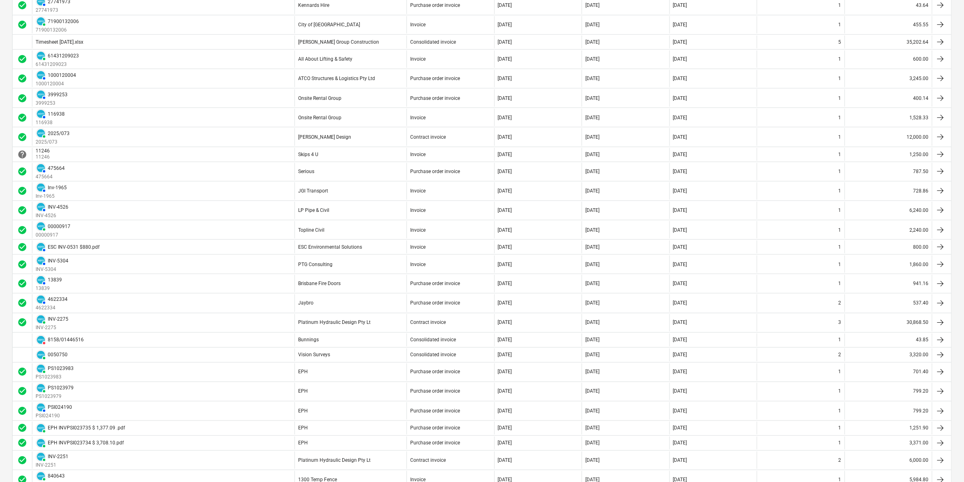
scroll to position [653, 0]
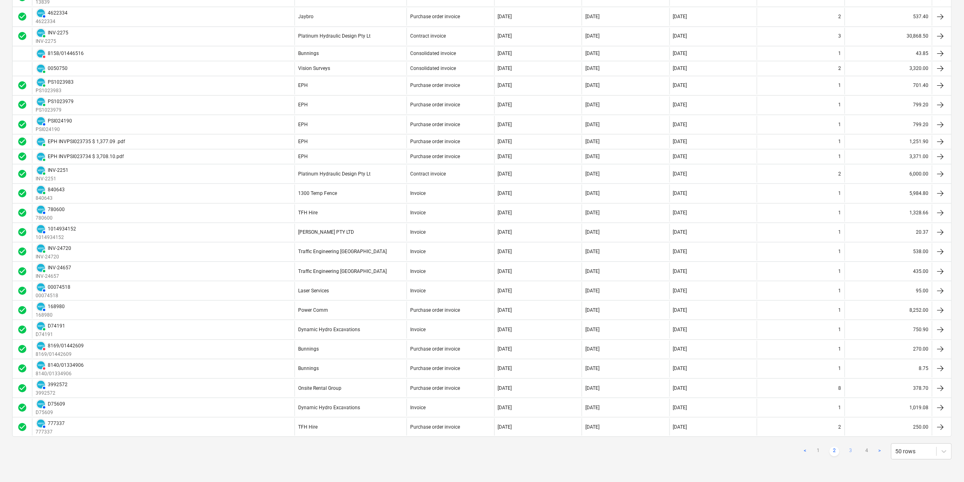
click at [852, 451] on link "3" at bounding box center [851, 452] width 10 height 10
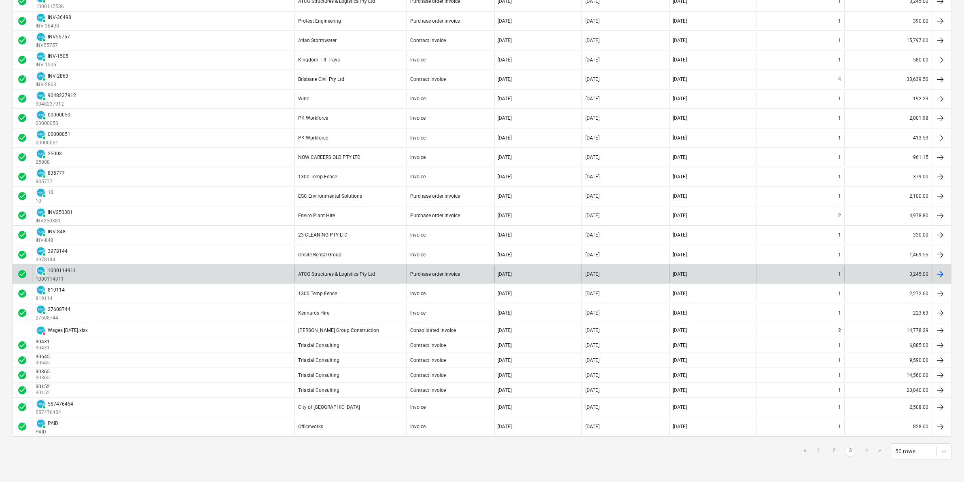
scroll to position [667, 0]
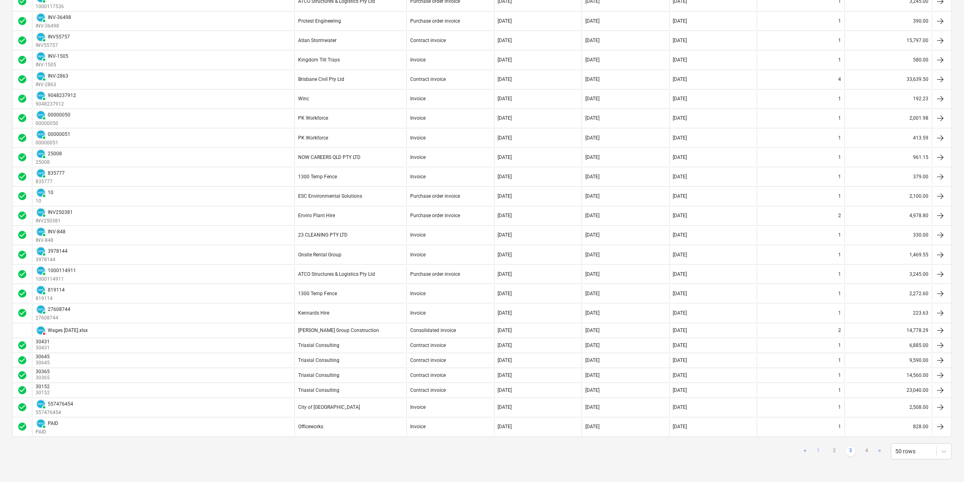
click at [817, 449] on link "1" at bounding box center [818, 452] width 10 height 10
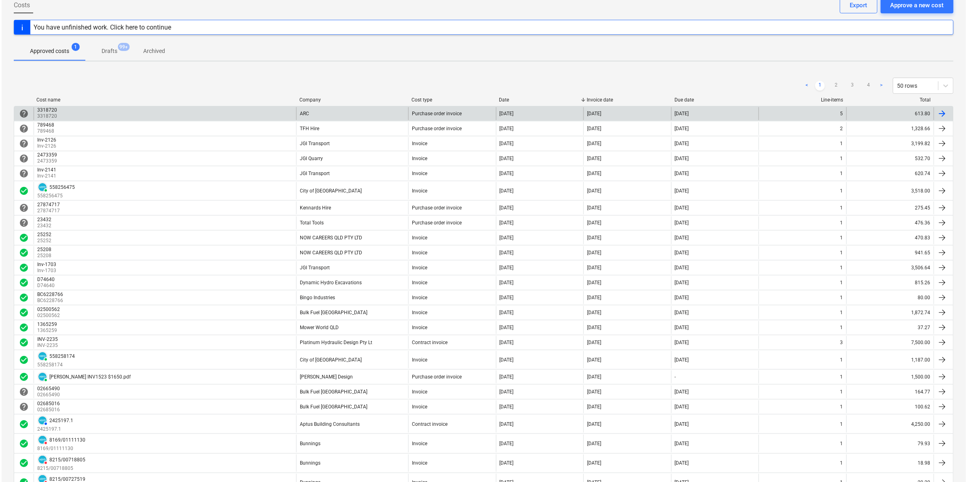
scroll to position [0, 0]
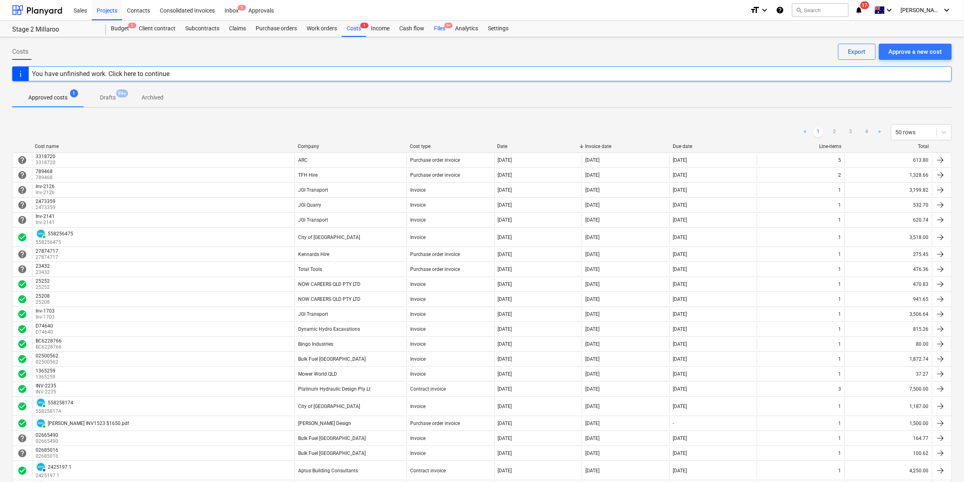
click at [441, 26] on div "Files 9+" at bounding box center [439, 29] width 21 height 16
